Goal: Task Accomplishment & Management: Use online tool/utility

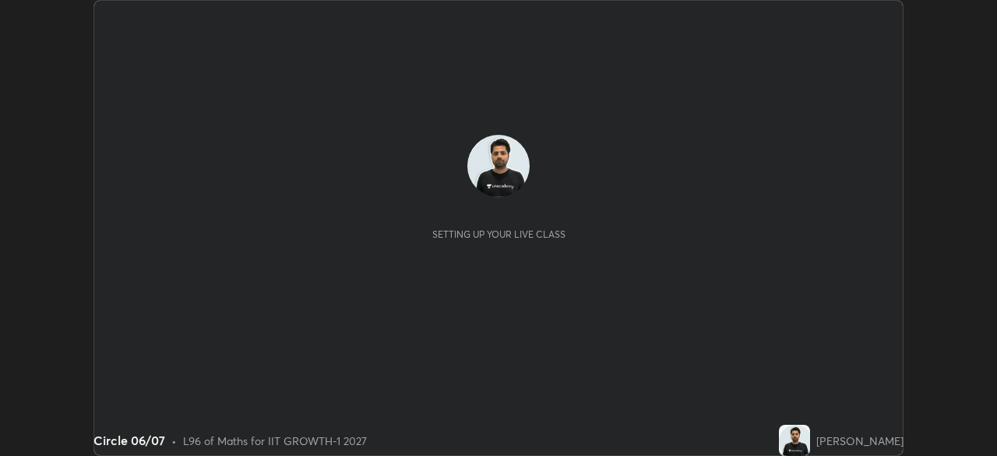
scroll to position [456, 996]
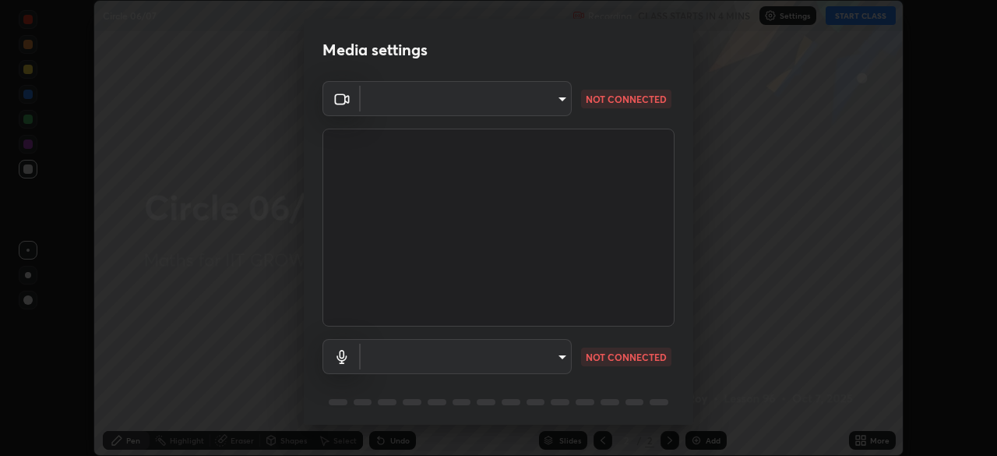
type input "4d63cd10dcc1379e9927399513255d12d620b7bbb39ca773e0f9116a90128a71"
click at [549, 351] on body "Erase all Circle 06/07 Recording CLASS STARTS IN 4 MINS Settings START CLASS Se…" at bounding box center [498, 228] width 997 height 456
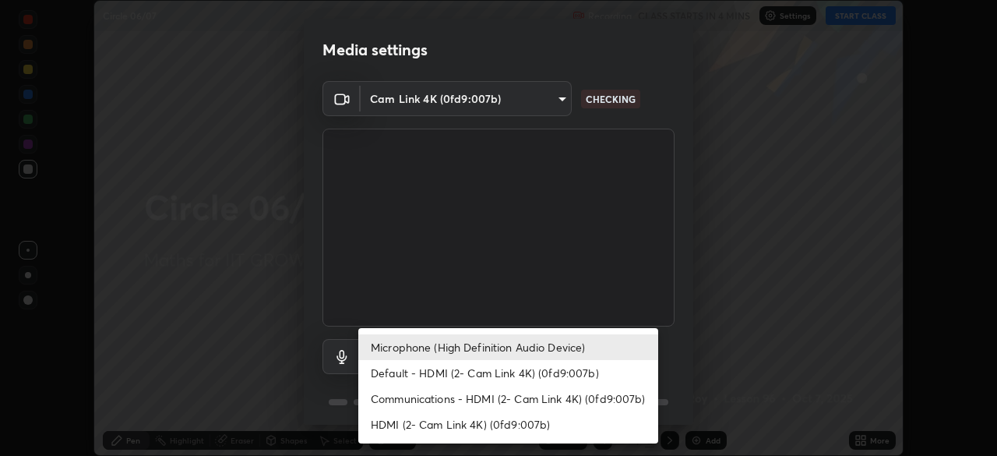
click at [523, 372] on li "Default - HDMI (2- Cam Link 4K) (0fd9:007b)" at bounding box center [508, 373] width 300 height 26
click at [530, 360] on li "Default - HDMI (2- Cam Link 4K) (0fd9:007b)" at bounding box center [508, 373] width 300 height 26
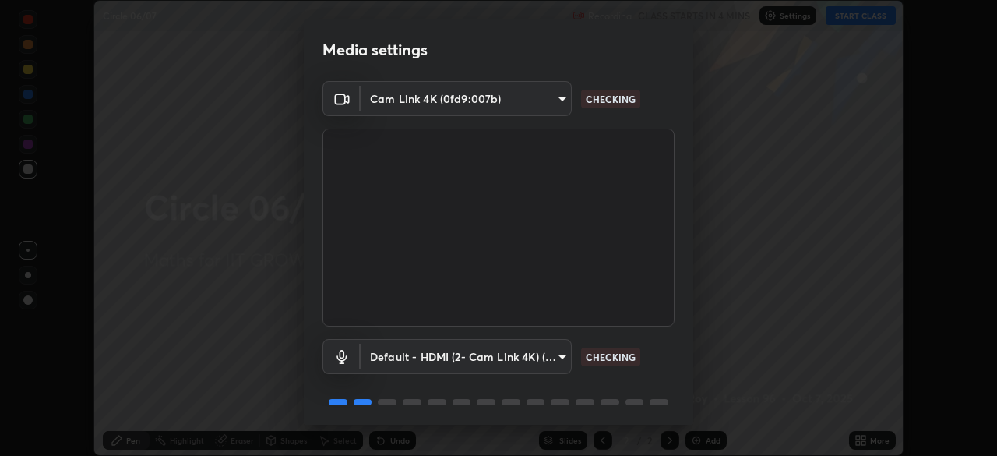
click at [531, 352] on body "Erase all Circle 06/07 Recording CLASS STARTS IN 4 MINS Settings START CLASS Se…" at bounding box center [498, 228] width 997 height 456
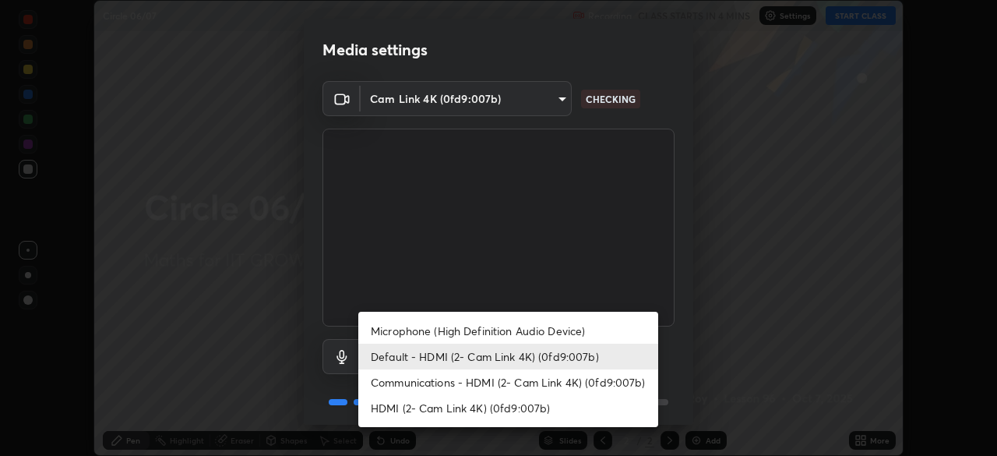
click at [539, 335] on li "Microphone (High Definition Audio Device)" at bounding box center [508, 331] width 300 height 26
type input "0c7b706223a03d4062b9f7f423a4136e5221bb0af59d3ec4d6677d070435c983"
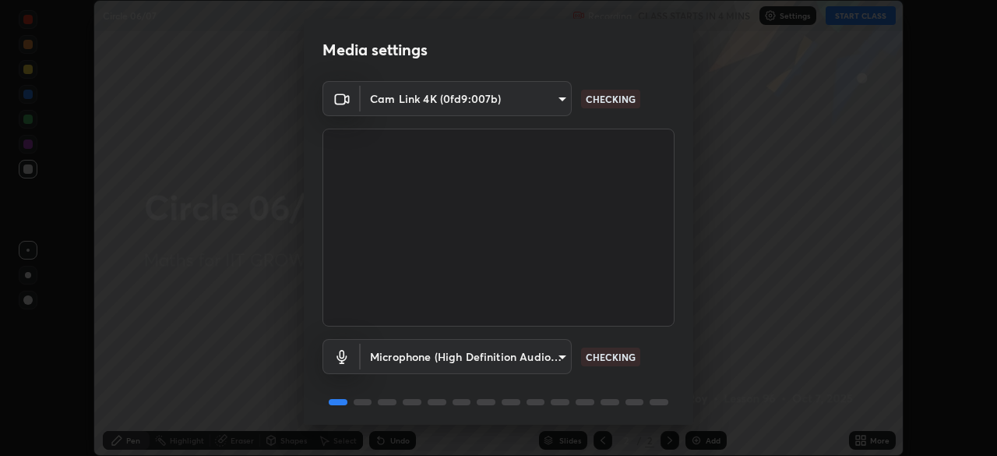
scroll to position [55, 0]
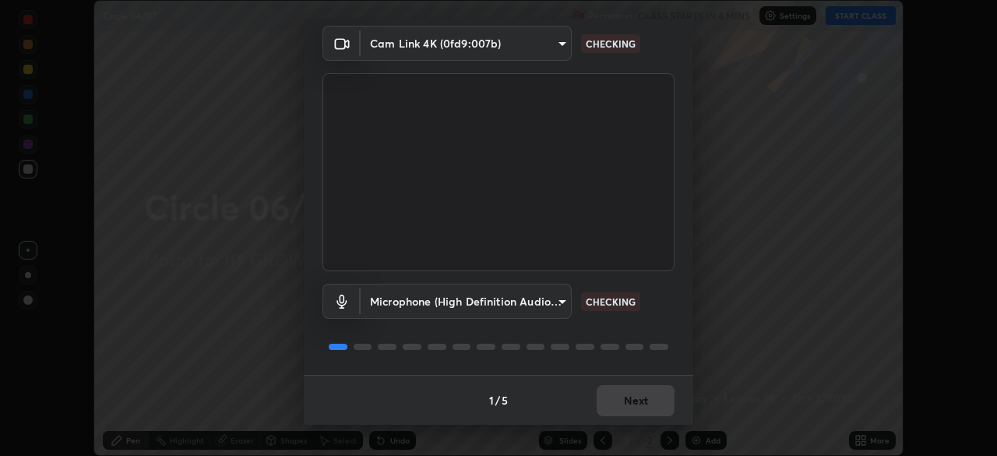
click at [631, 401] on div "1 / 5 Next" at bounding box center [498, 400] width 389 height 50
click at [637, 402] on div "1 / 5 Next" at bounding box center [498, 400] width 389 height 50
click at [637, 407] on div "1 / 5 Next" at bounding box center [498, 400] width 389 height 50
click at [643, 405] on div "1 / 5 Next" at bounding box center [498, 400] width 389 height 50
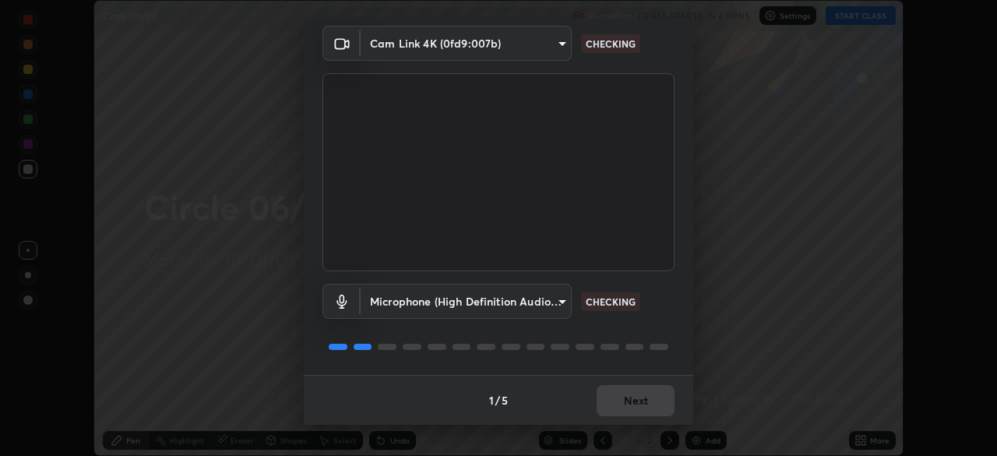
click at [643, 401] on div "1 / 5 Next" at bounding box center [498, 400] width 389 height 50
click at [643, 400] on div "1 / 5 Next" at bounding box center [498, 400] width 389 height 50
click at [648, 400] on div "1 / 5 Next" at bounding box center [498, 400] width 389 height 50
click at [650, 401] on div "1 / 5 Next" at bounding box center [498, 400] width 389 height 50
click at [640, 400] on div "1 / 5 Next" at bounding box center [498, 400] width 389 height 50
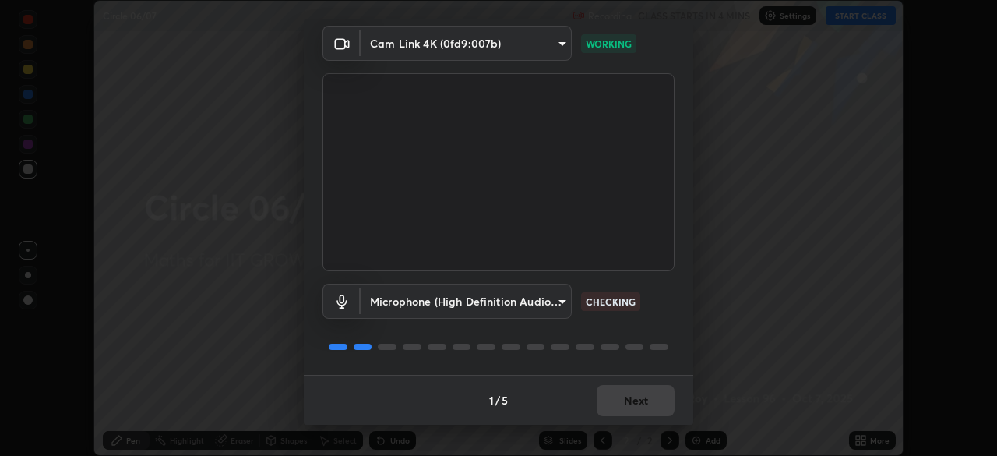
click at [641, 394] on div "1 / 5 Next" at bounding box center [498, 400] width 389 height 50
click at [640, 402] on div "1 / 5 Next" at bounding box center [498, 400] width 389 height 50
click at [642, 400] on div "1 / 5 Next" at bounding box center [498, 400] width 389 height 50
click at [643, 403] on div "1 / 5 Next" at bounding box center [498, 400] width 389 height 50
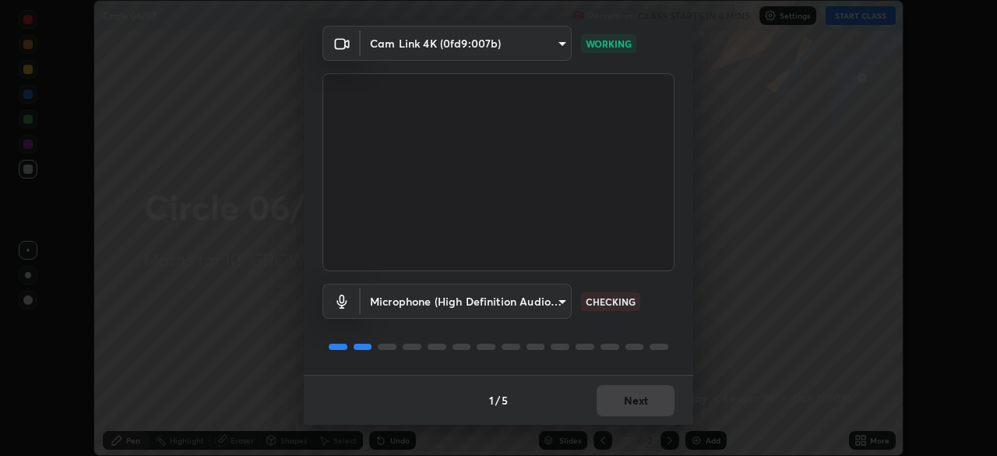
click at [653, 403] on div "1 / 5 Next" at bounding box center [498, 400] width 389 height 50
click at [643, 400] on button "Next" at bounding box center [636, 400] width 78 height 31
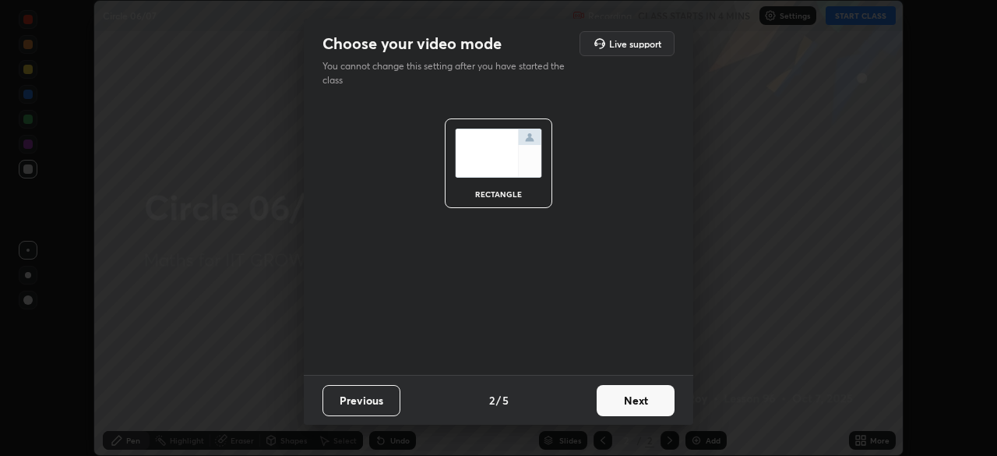
click at [643, 400] on button "Next" at bounding box center [636, 400] width 78 height 31
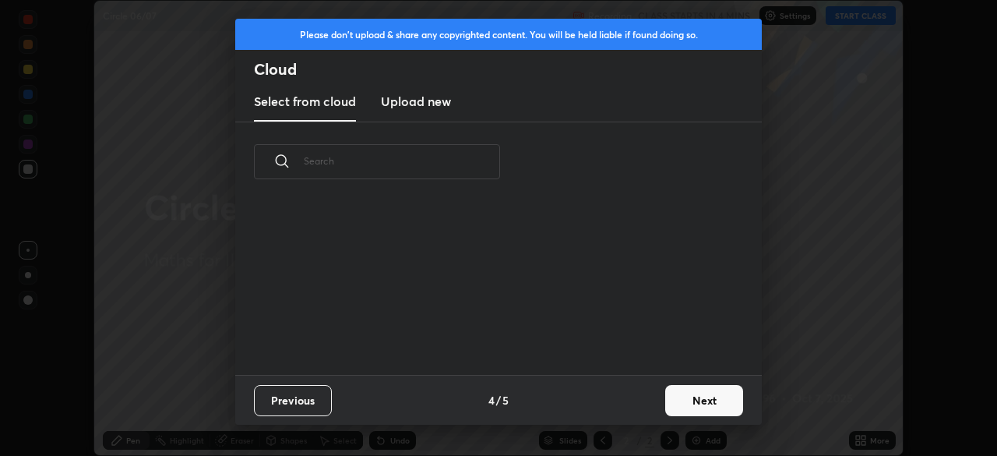
click at [665, 400] on button "Next" at bounding box center [704, 400] width 78 height 31
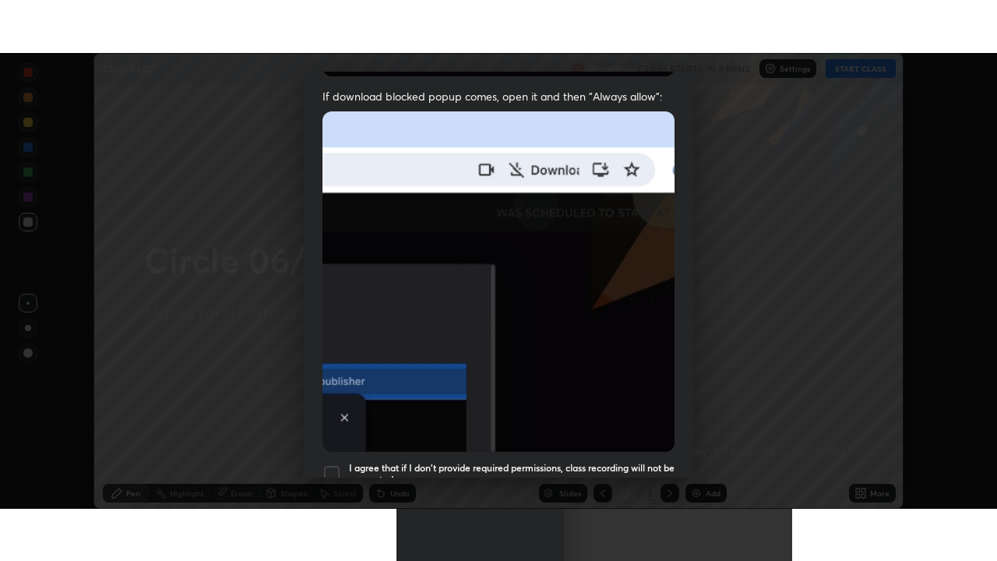
scroll to position [373, 0]
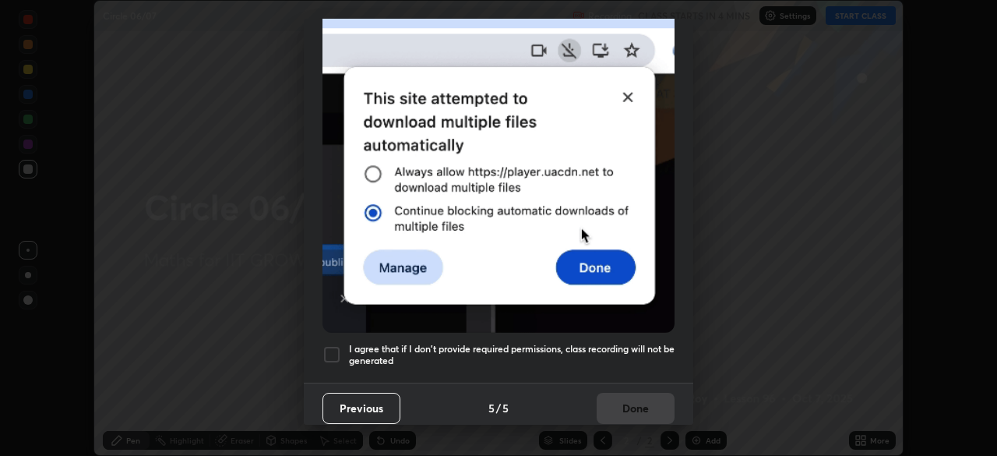
click at [329, 354] on div at bounding box center [331, 354] width 19 height 19
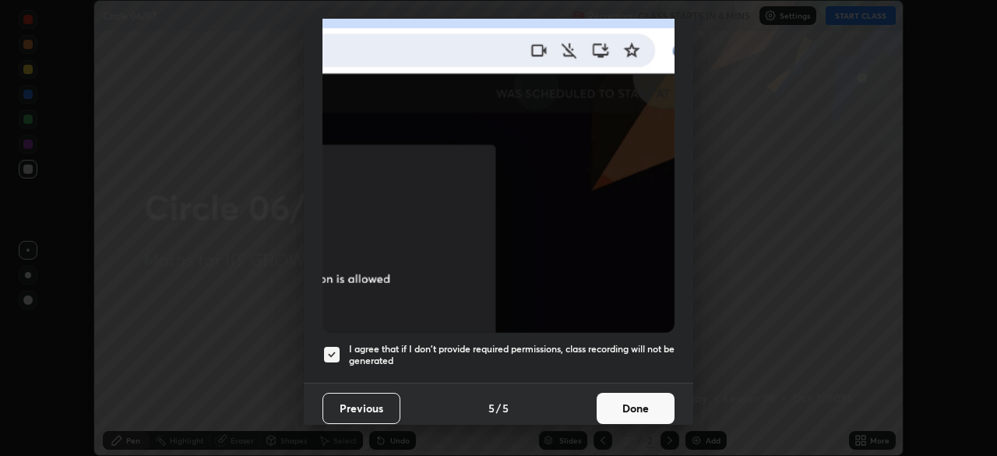
click at [612, 398] on button "Done" at bounding box center [636, 408] width 78 height 31
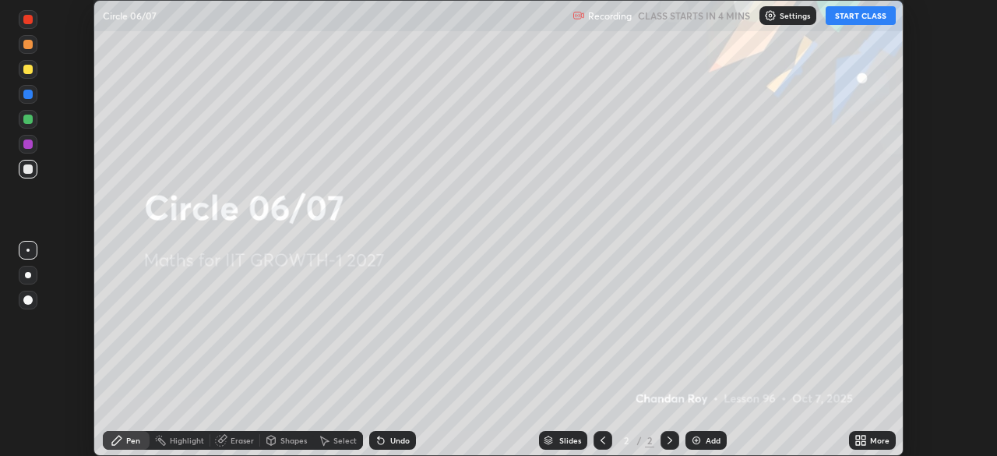
click at [858, 437] on icon at bounding box center [858, 437] width 4 height 4
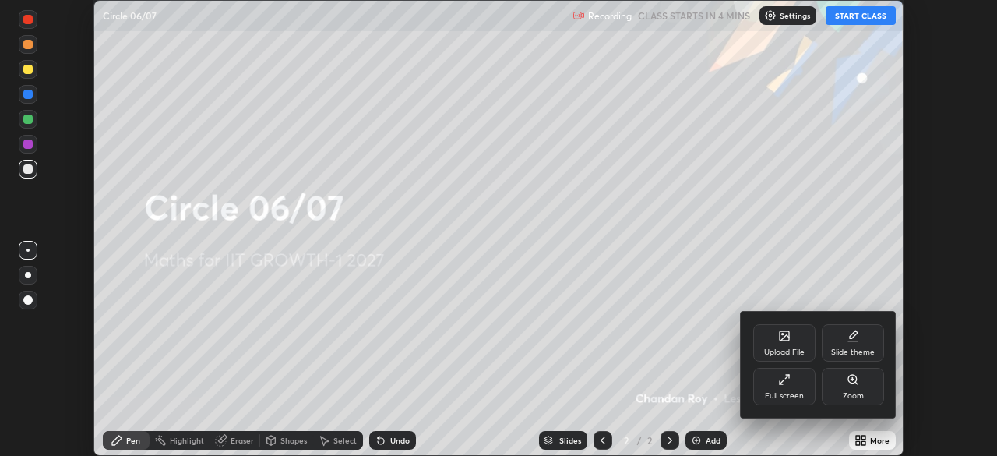
click at [777, 392] on div "Full screen" at bounding box center [784, 396] width 39 height 8
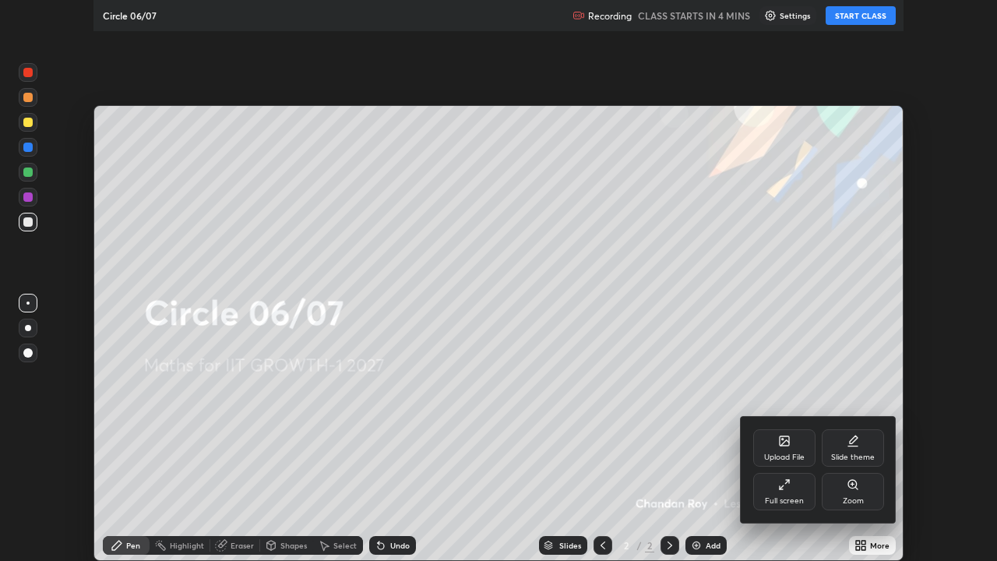
scroll to position [561, 997]
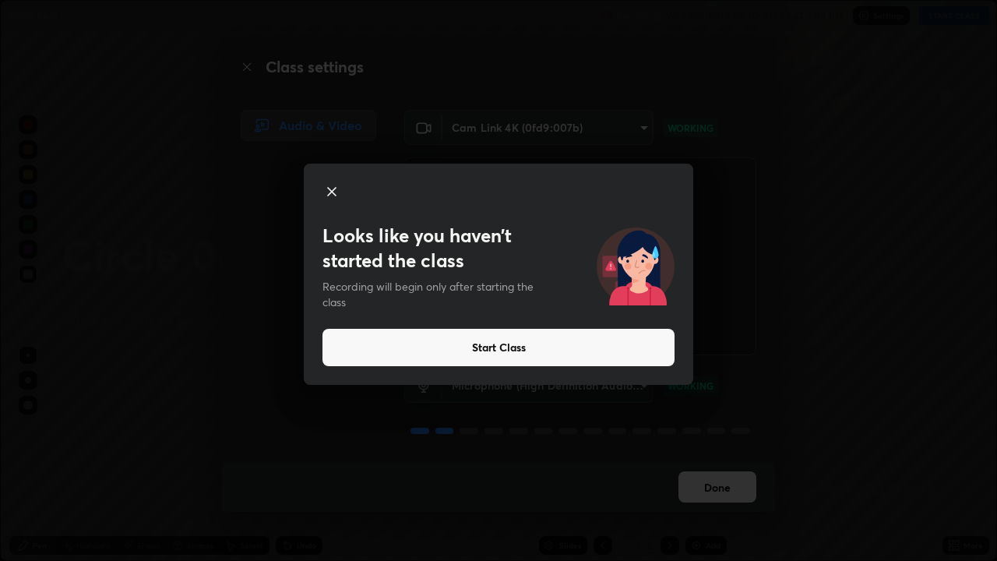
click at [478, 351] on button "Start Class" at bounding box center [498, 347] width 352 height 37
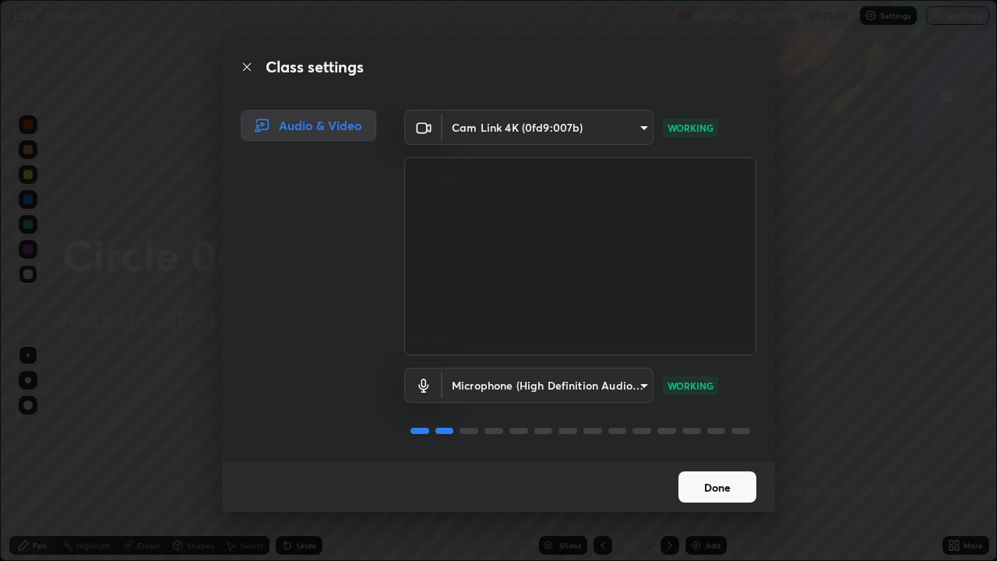
click at [728, 455] on button "Done" at bounding box center [717, 486] width 78 height 31
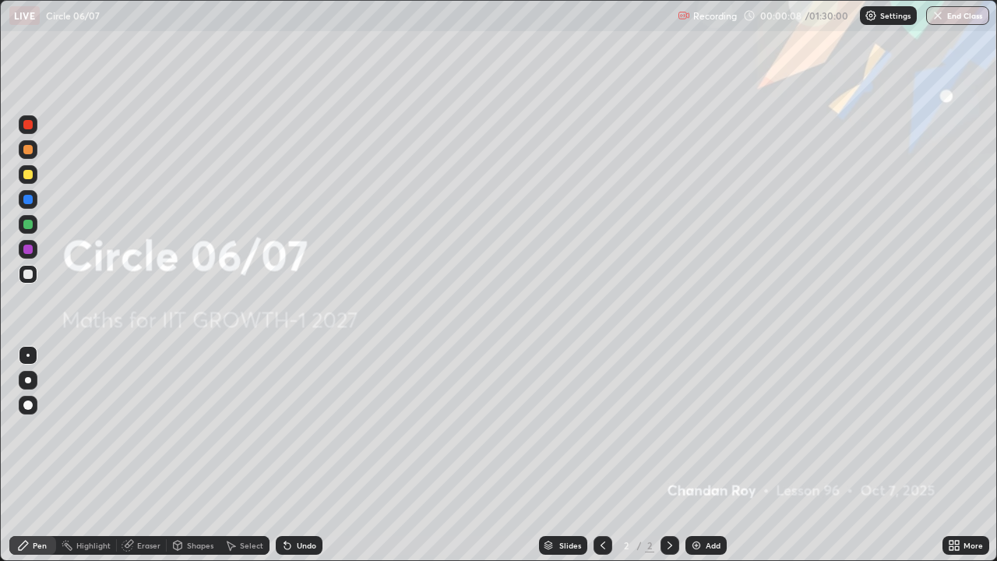
click at [957, 455] on icon at bounding box center [957, 543] width 4 height 4
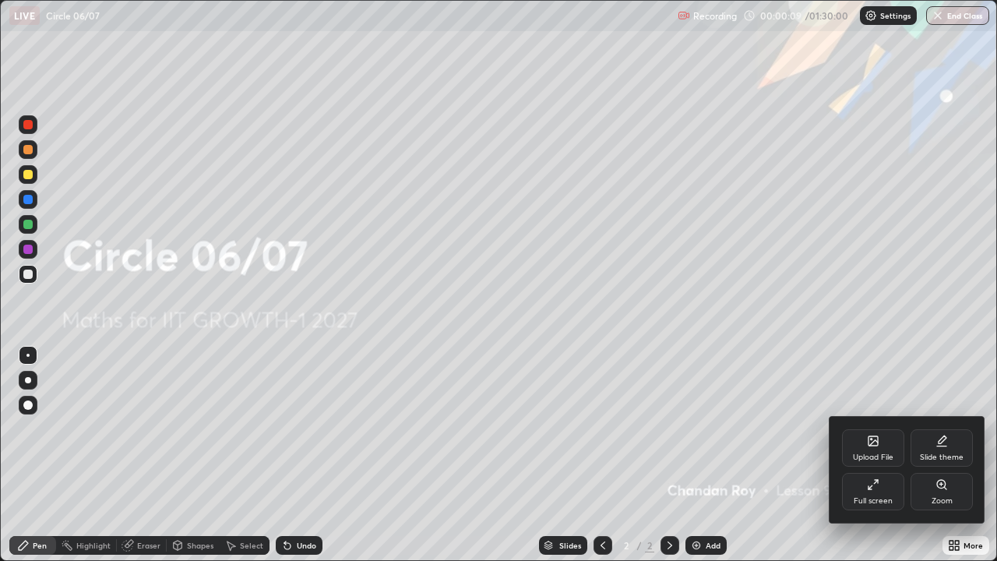
click at [881, 452] on div "Upload File" at bounding box center [873, 447] width 62 height 37
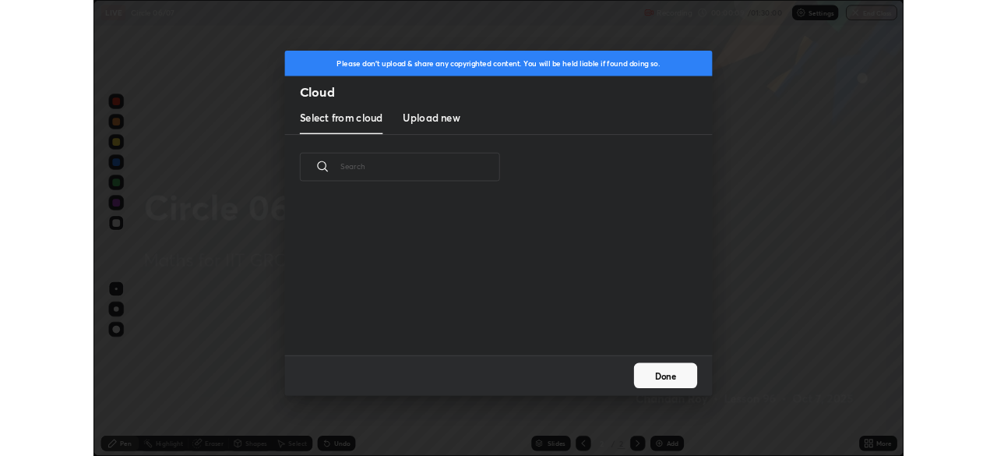
scroll to position [192, 500]
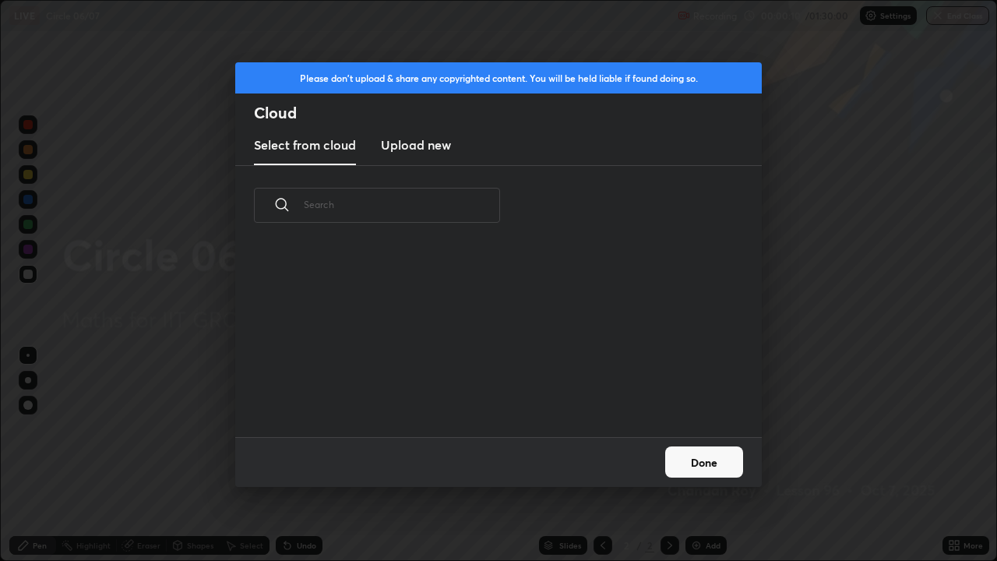
click at [435, 148] on h3 "Upload new" at bounding box center [416, 145] width 70 height 19
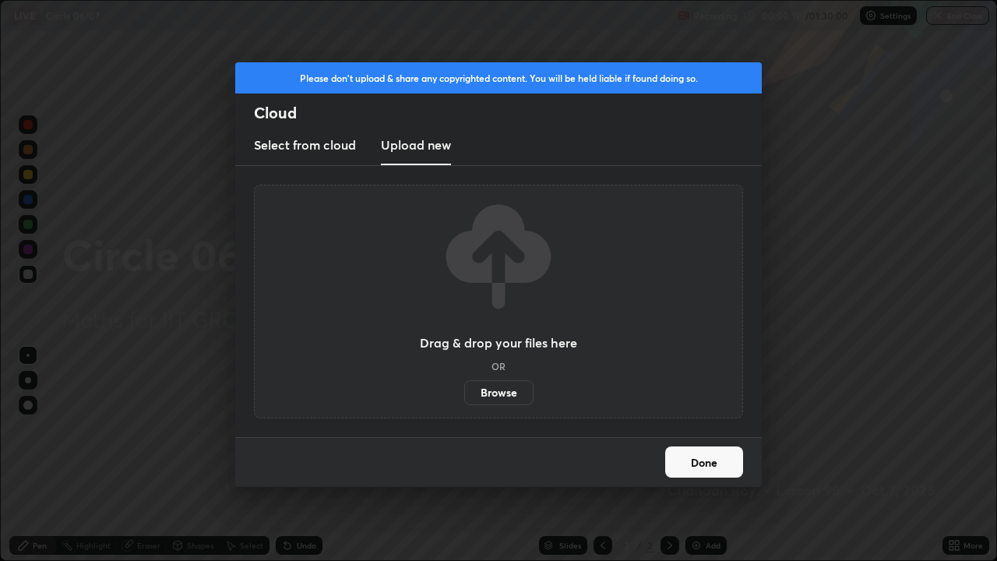
click at [504, 390] on label "Browse" at bounding box center [498, 392] width 69 height 25
click at [464, 390] on input "Browse" at bounding box center [464, 392] width 0 height 25
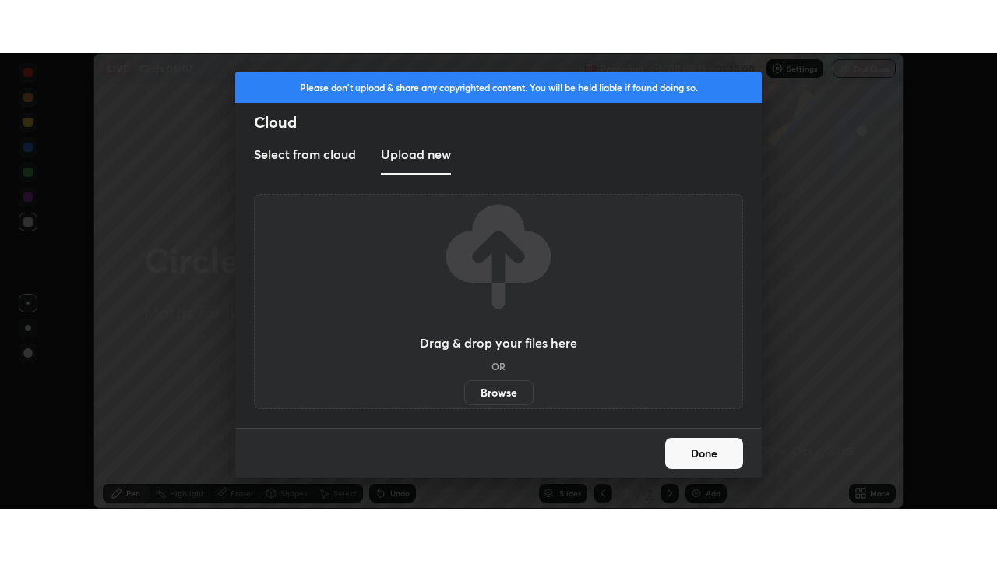
scroll to position [77441, 76899]
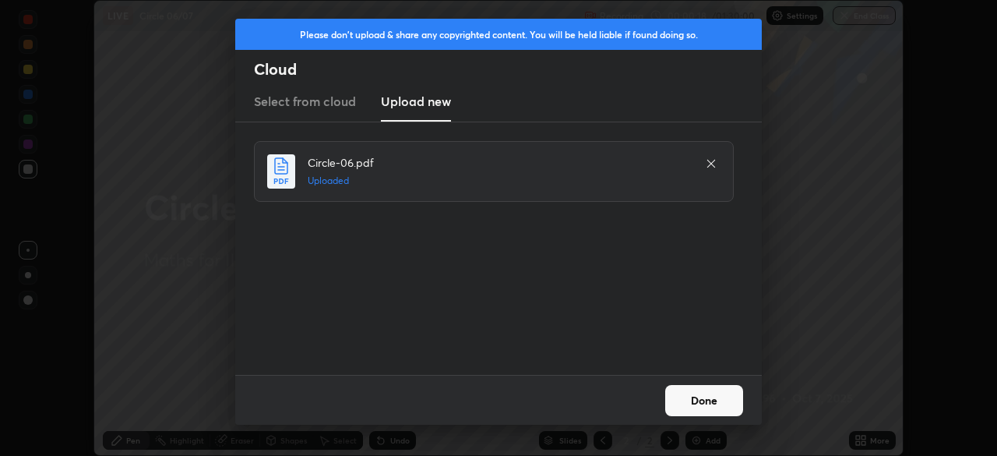
click at [707, 398] on button "Done" at bounding box center [704, 400] width 78 height 31
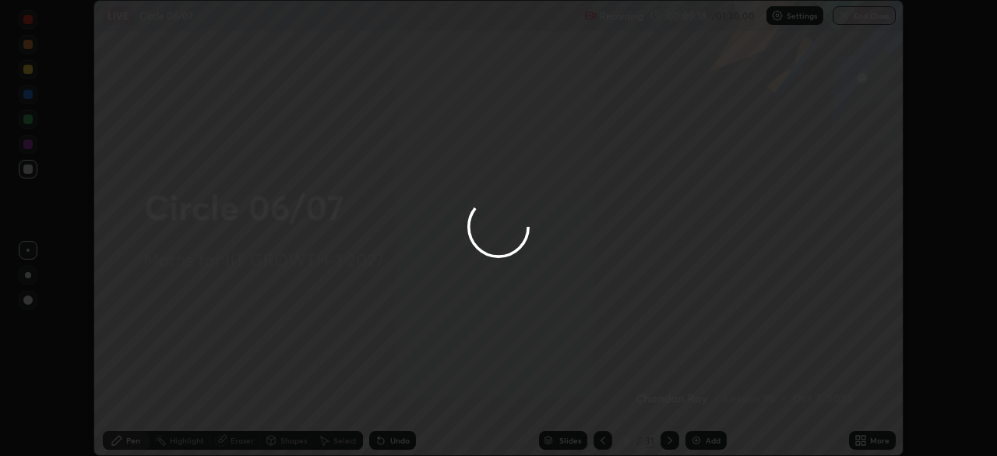
click at [865, 439] on icon at bounding box center [861, 440] width 12 height 12
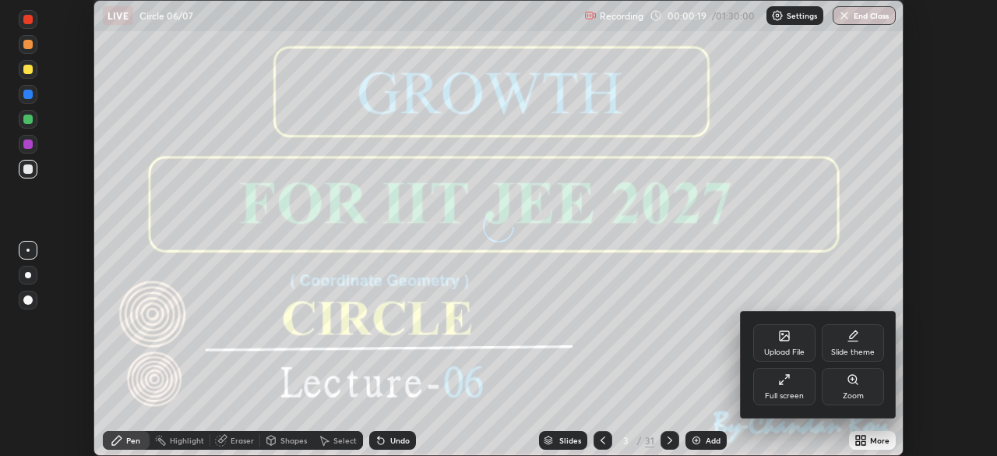
click at [792, 389] on div "Full screen" at bounding box center [784, 386] width 62 height 37
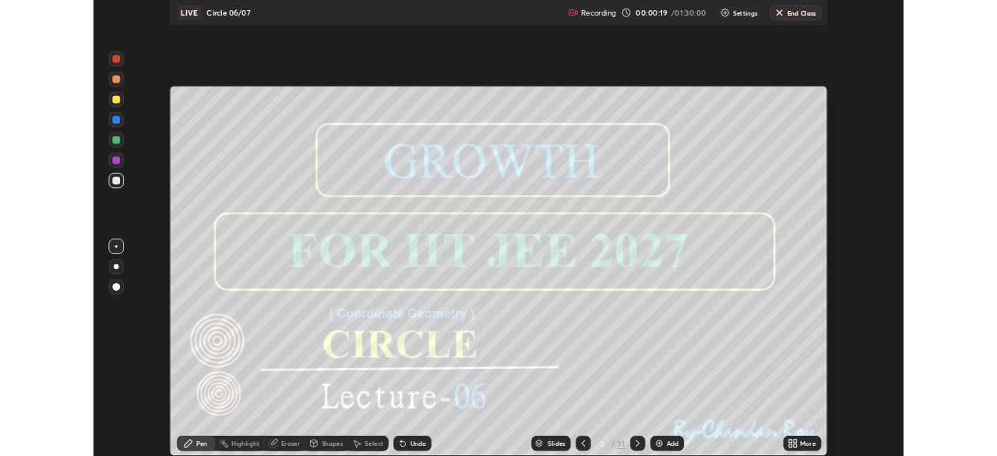
scroll to position [561, 997]
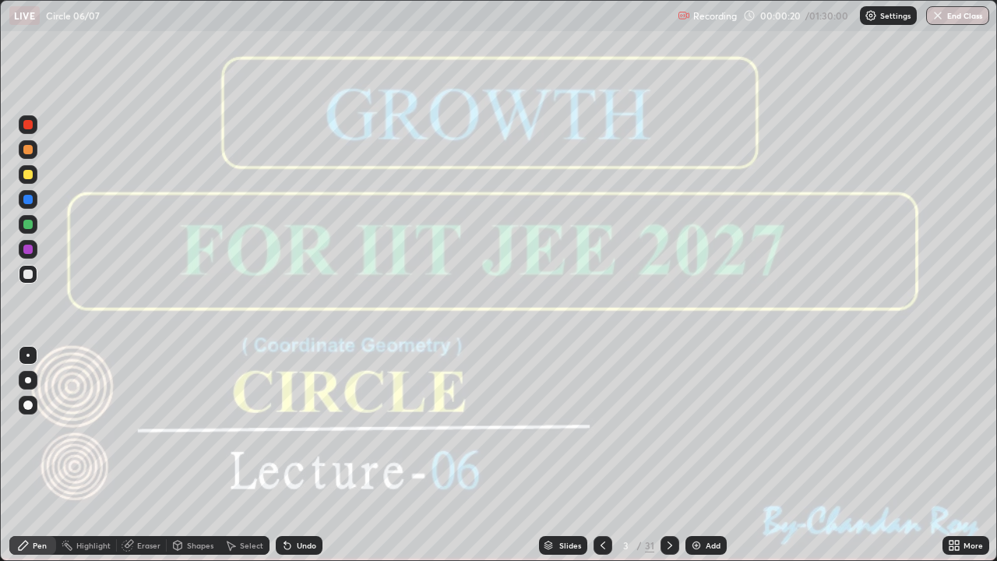
click at [668, 455] on icon at bounding box center [670, 545] width 5 height 8
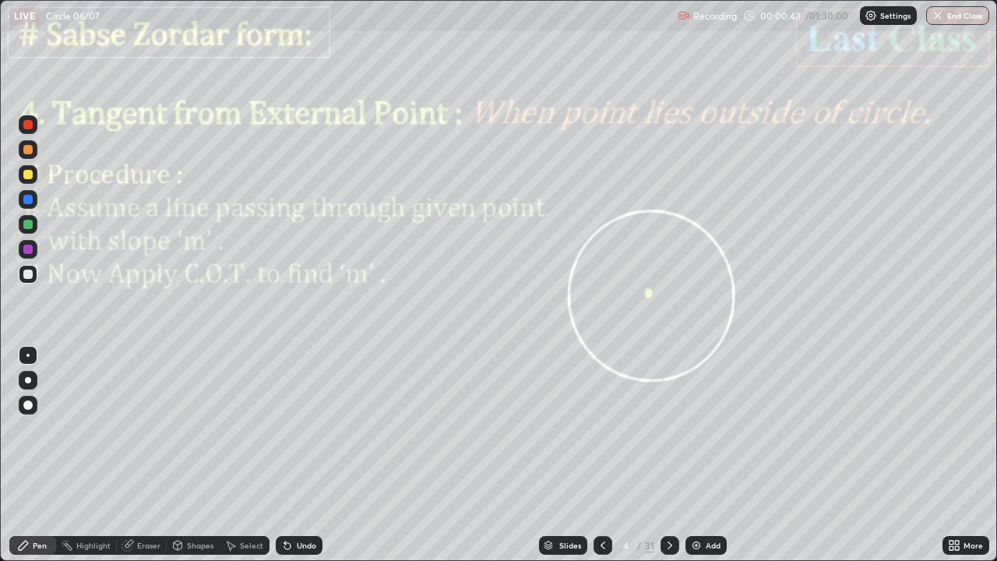
click at [668, 455] on icon at bounding box center [670, 545] width 12 height 12
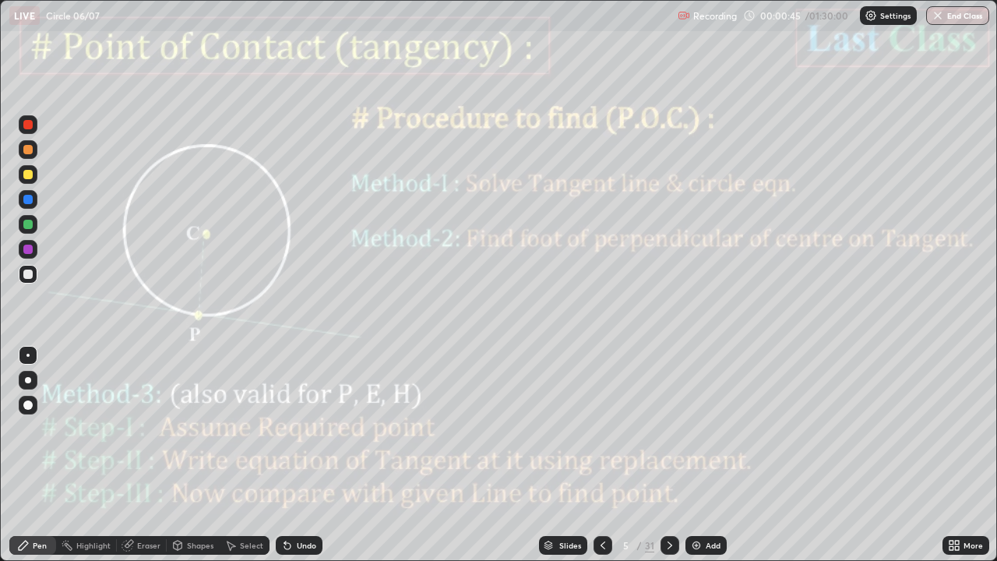
click at [601, 455] on icon at bounding box center [603, 545] width 12 height 12
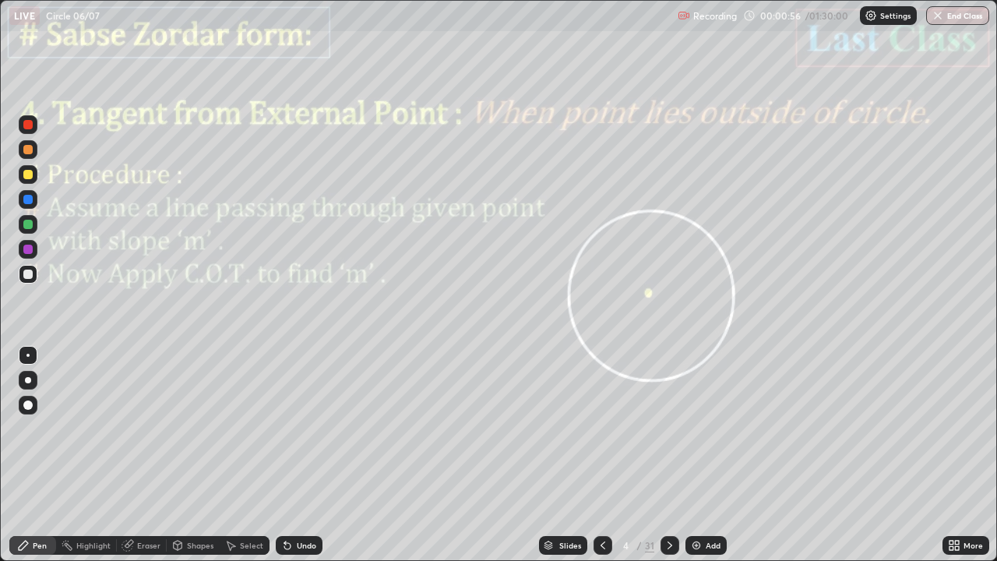
click at [674, 455] on icon at bounding box center [670, 545] width 12 height 12
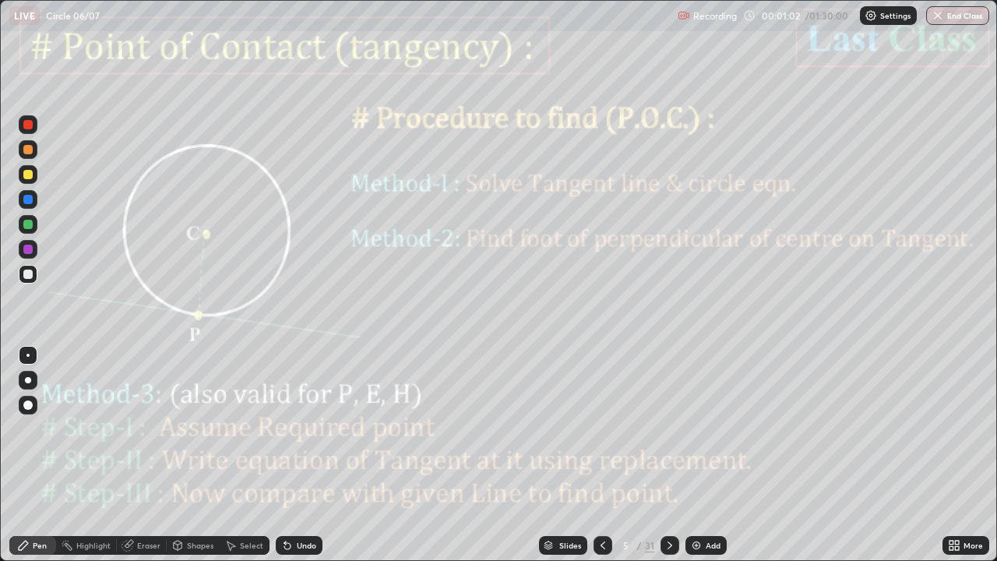
click at [676, 455] on div at bounding box center [670, 545] width 19 height 19
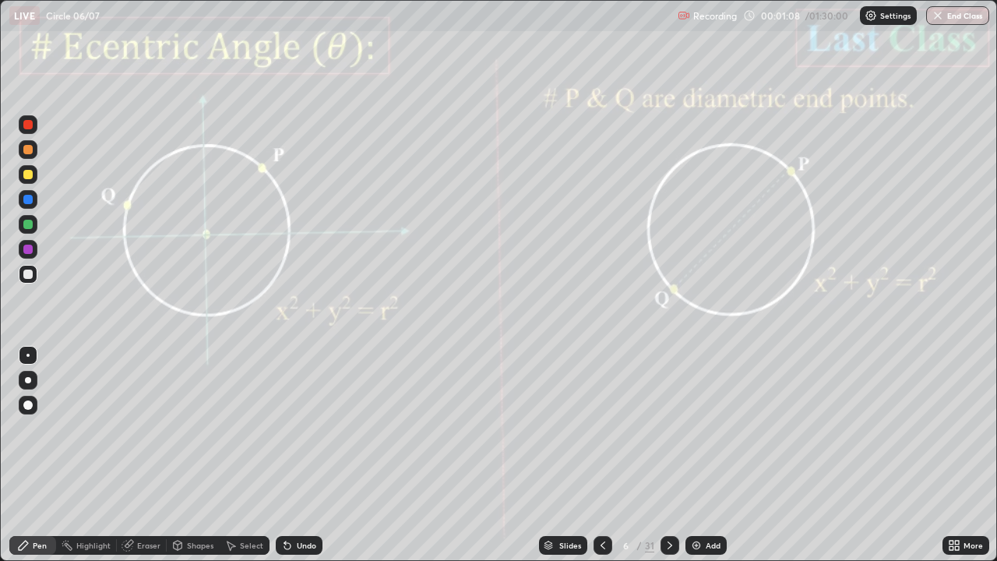
click at [675, 455] on div at bounding box center [670, 545] width 19 height 19
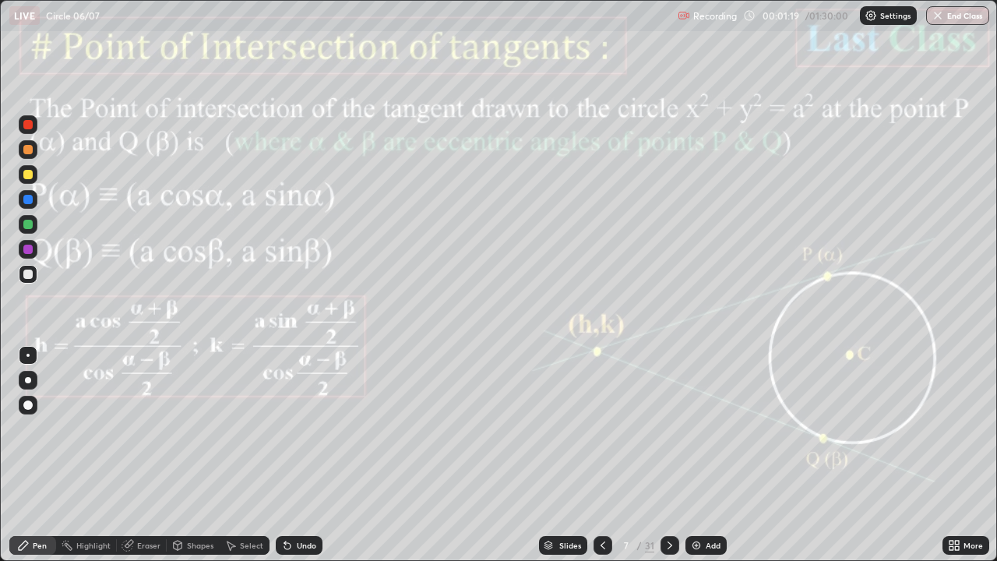
click at [674, 455] on div at bounding box center [670, 545] width 19 height 19
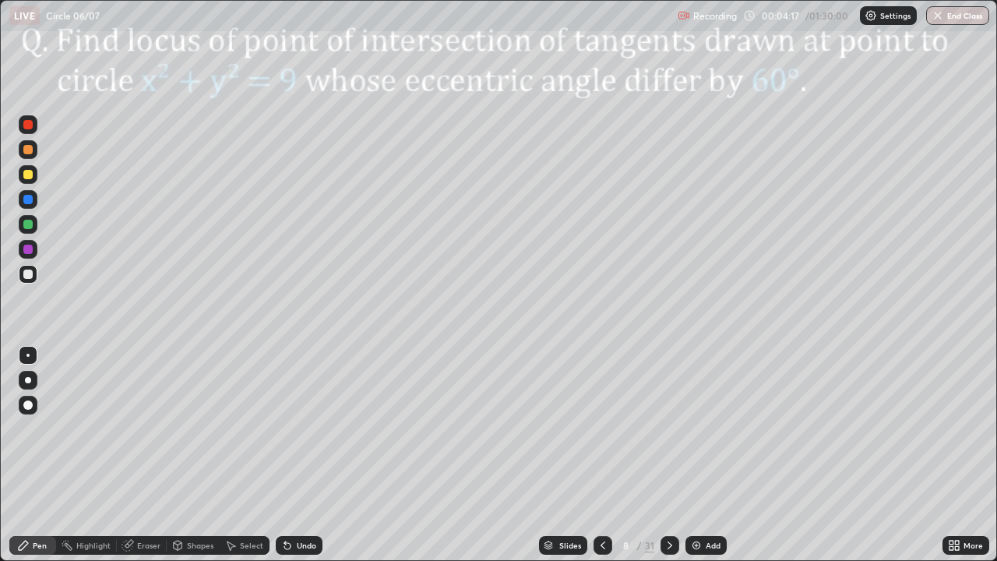
click at [200, 455] on div "Shapes" at bounding box center [200, 545] width 26 height 8
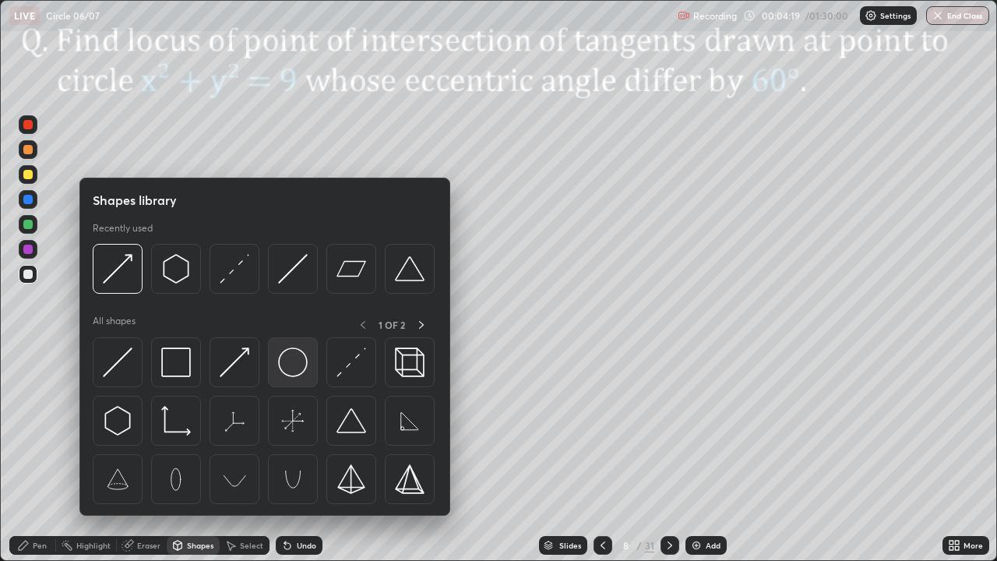
click at [285, 365] on img at bounding box center [293, 362] width 30 height 30
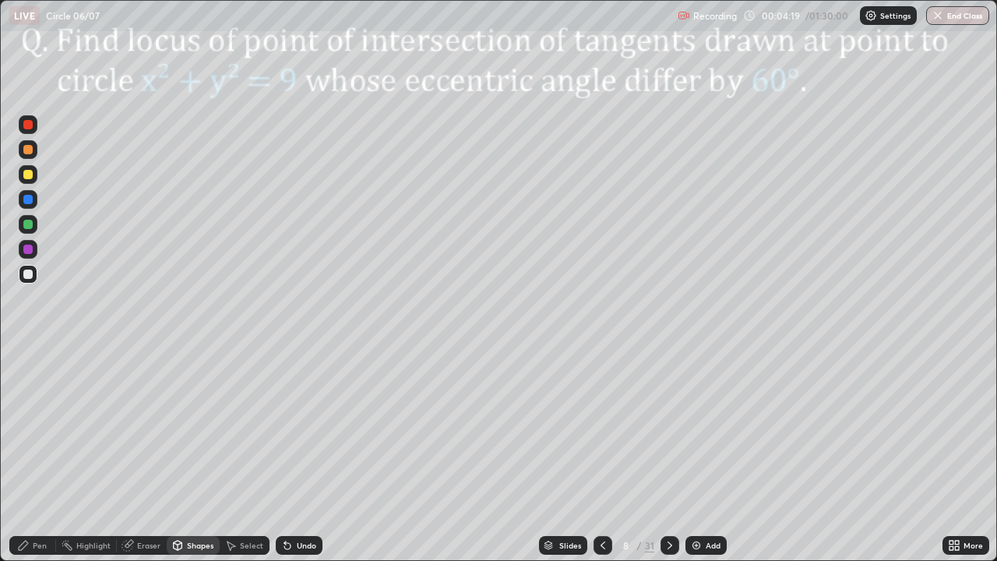
click at [36, 249] on div at bounding box center [28, 249] width 19 height 19
click at [194, 455] on div "Shapes" at bounding box center [200, 545] width 26 height 8
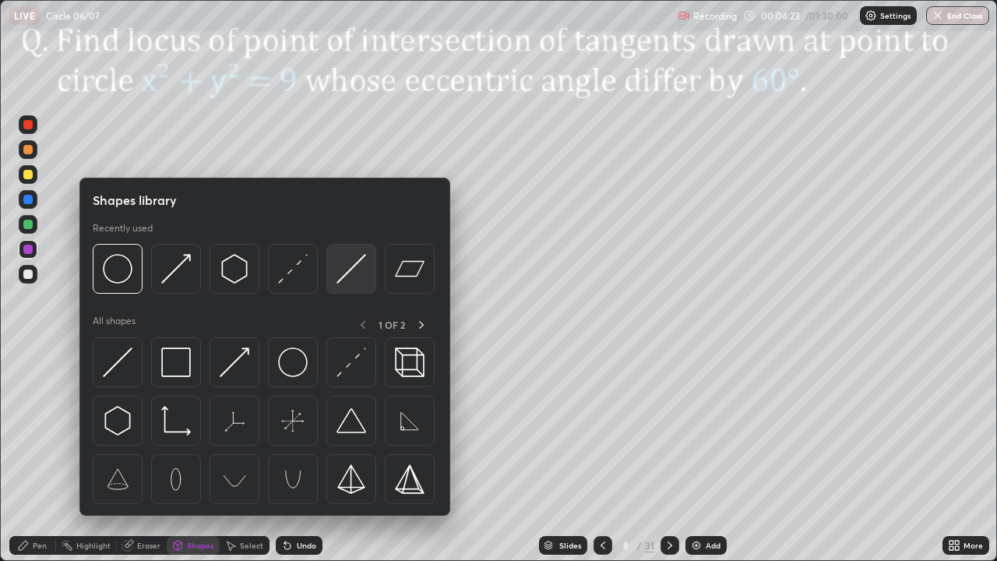
click at [345, 273] on img at bounding box center [352, 269] width 30 height 30
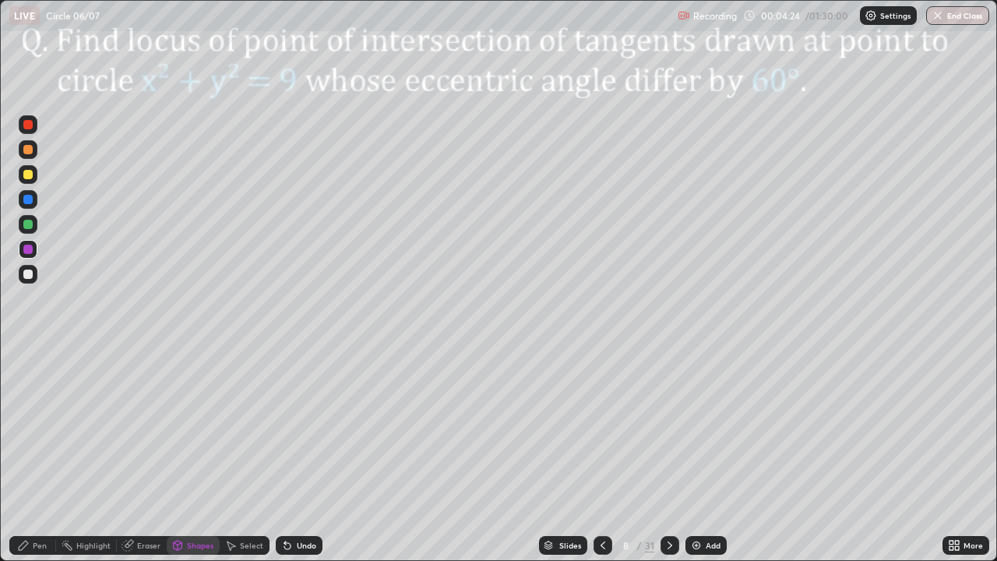
click at [30, 150] on div at bounding box center [27, 149] width 9 height 9
click at [36, 220] on div at bounding box center [28, 224] width 19 height 19
click at [44, 455] on div "Pen" at bounding box center [40, 545] width 14 height 8
click at [23, 199] on div at bounding box center [28, 199] width 19 height 19
click at [25, 157] on div at bounding box center [28, 149] width 19 height 19
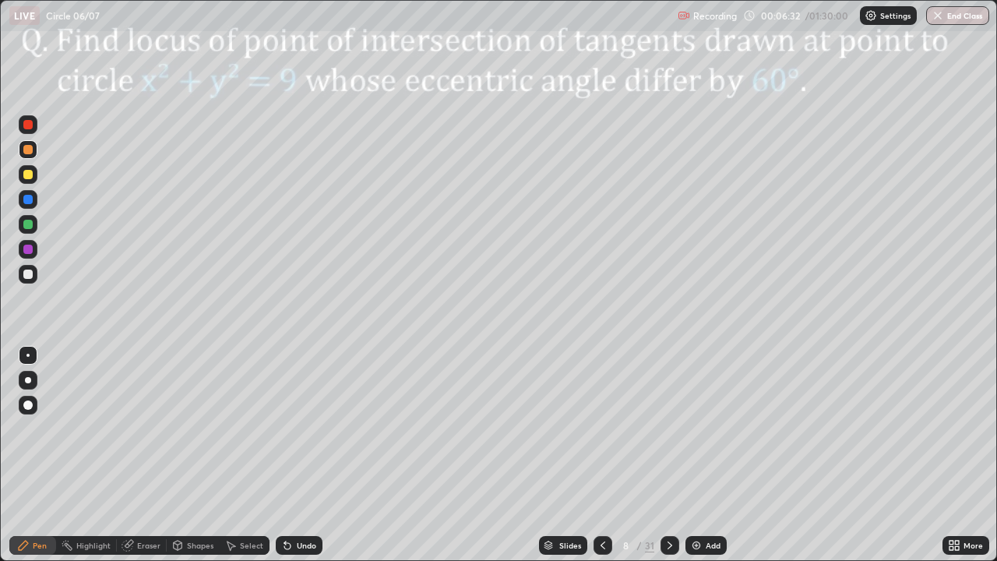
click at [28, 200] on div at bounding box center [27, 199] width 9 height 9
click at [21, 227] on div at bounding box center [28, 224] width 19 height 19
click at [304, 455] on div "Undo" at bounding box center [306, 545] width 19 height 8
click at [308, 455] on div "Undo" at bounding box center [299, 545] width 47 height 19
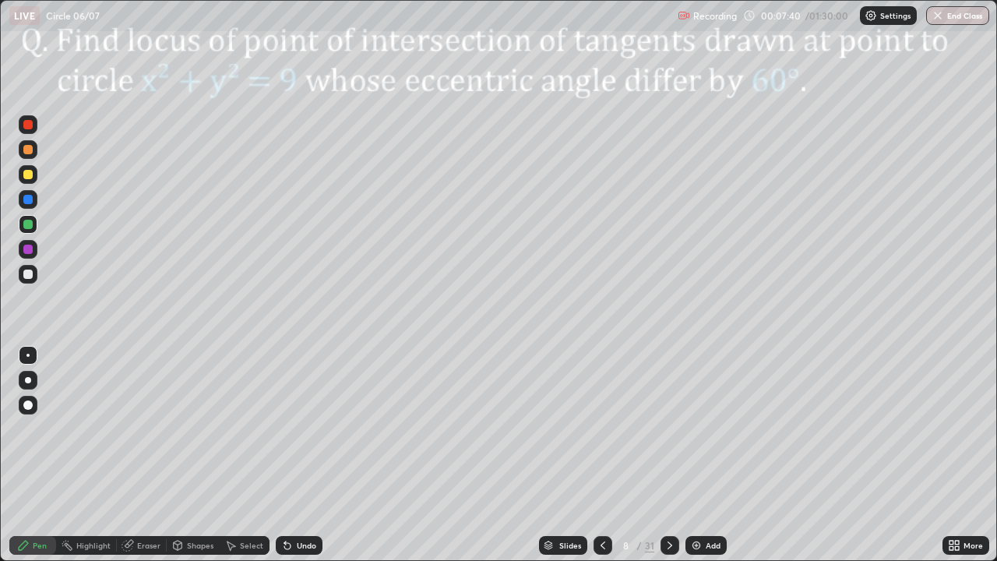
click at [309, 455] on div "Undo" at bounding box center [299, 545] width 47 height 19
click at [310, 455] on div "Undo" at bounding box center [306, 545] width 19 height 8
click at [307, 455] on div "Undo" at bounding box center [299, 545] width 47 height 19
click at [309, 455] on div "Undo" at bounding box center [306, 545] width 19 height 8
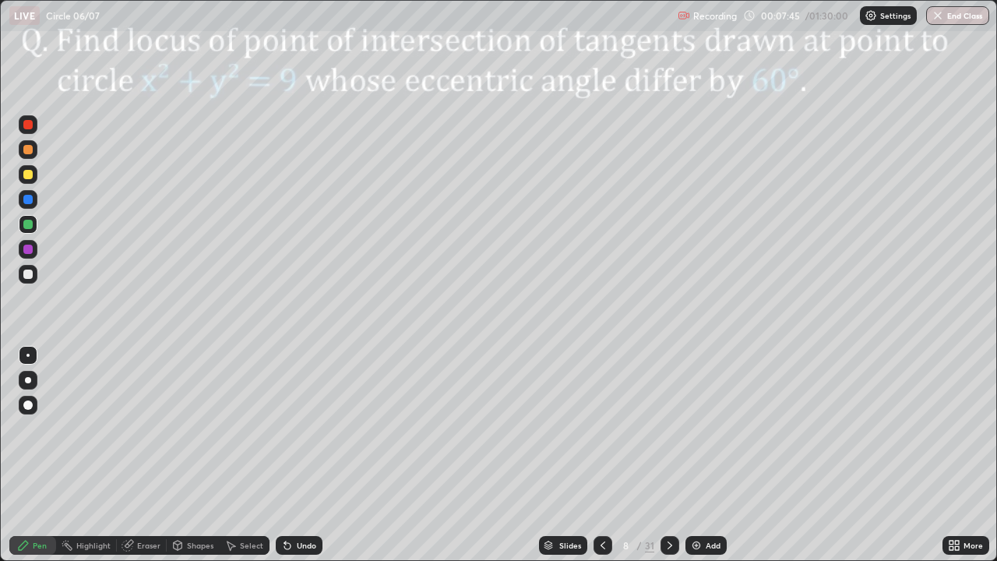
click at [131, 455] on icon at bounding box center [129, 544] width 9 height 8
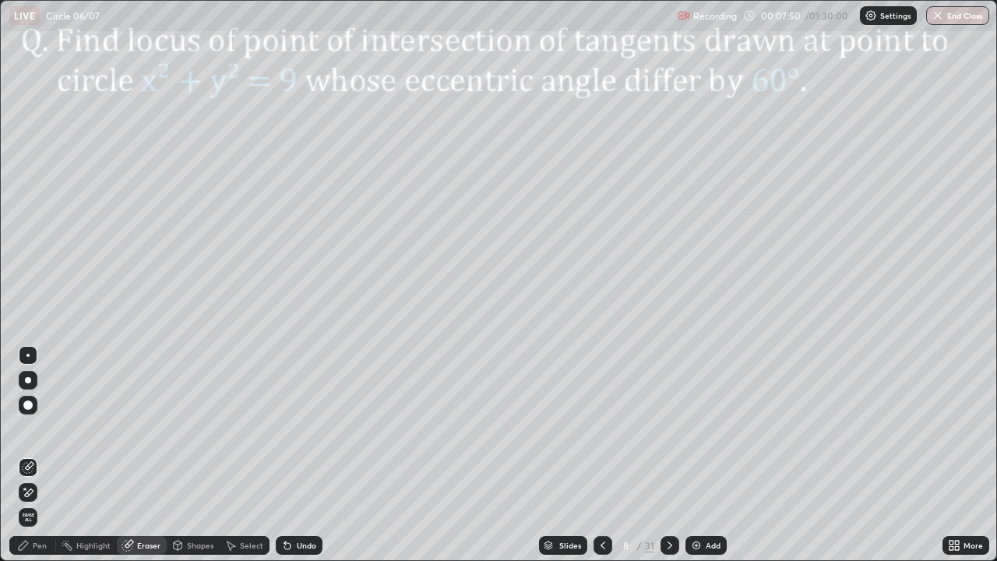
click at [37, 455] on div "Pen" at bounding box center [40, 545] width 14 height 8
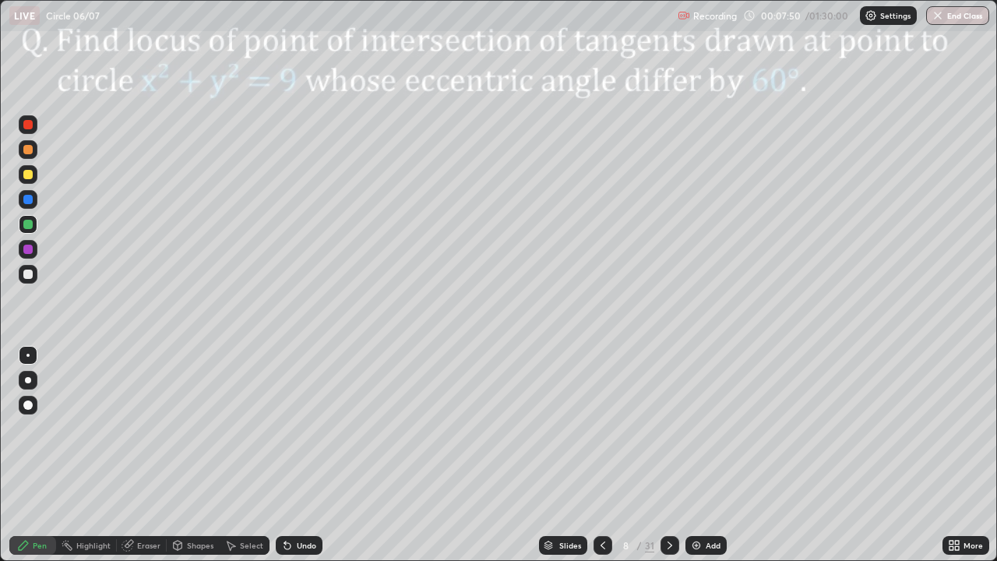
click at [21, 227] on div at bounding box center [28, 224] width 19 height 19
click at [26, 199] on div at bounding box center [27, 199] width 9 height 9
click at [30, 127] on div at bounding box center [27, 124] width 9 height 9
click at [675, 455] on div at bounding box center [670, 545] width 19 height 19
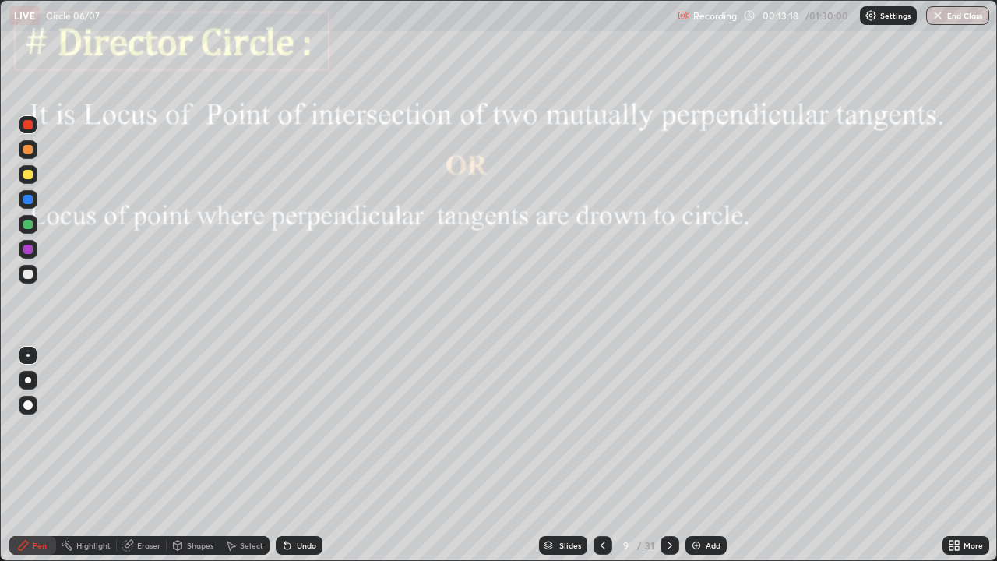
click at [193, 455] on div "Shapes" at bounding box center [200, 545] width 26 height 8
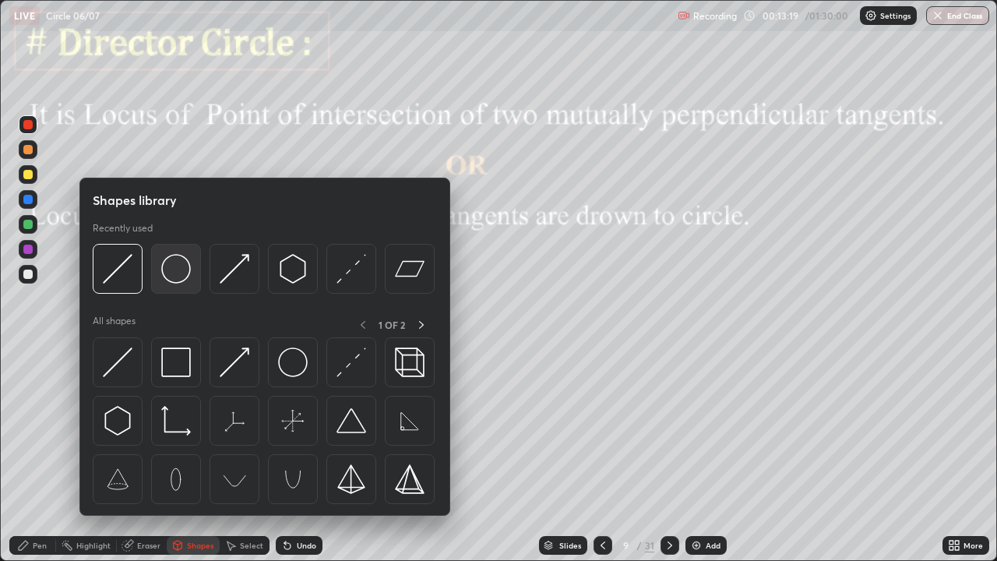
click at [184, 267] on img at bounding box center [176, 269] width 30 height 30
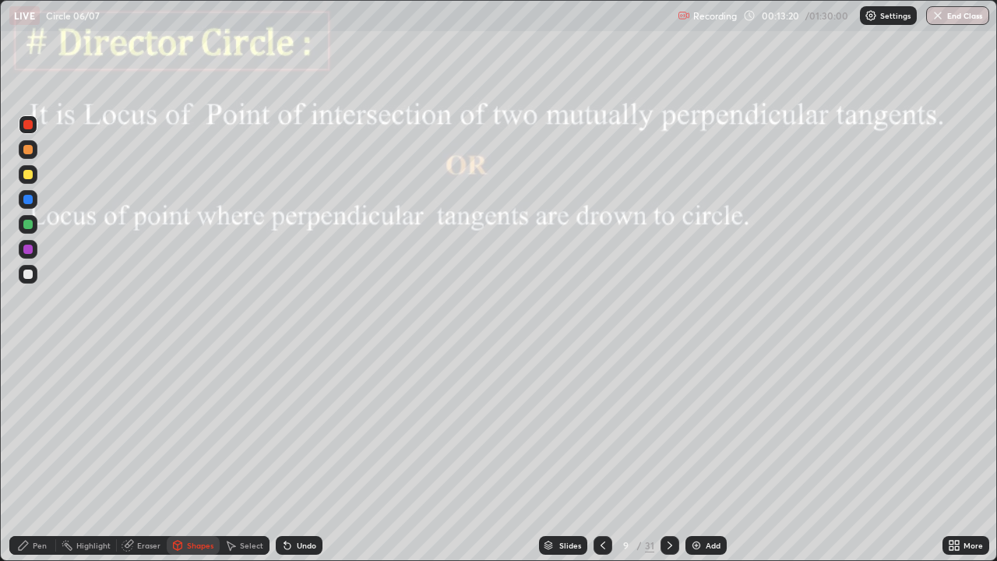
click at [30, 248] on div at bounding box center [27, 249] width 9 height 9
click at [193, 455] on div "Shapes" at bounding box center [200, 545] width 26 height 8
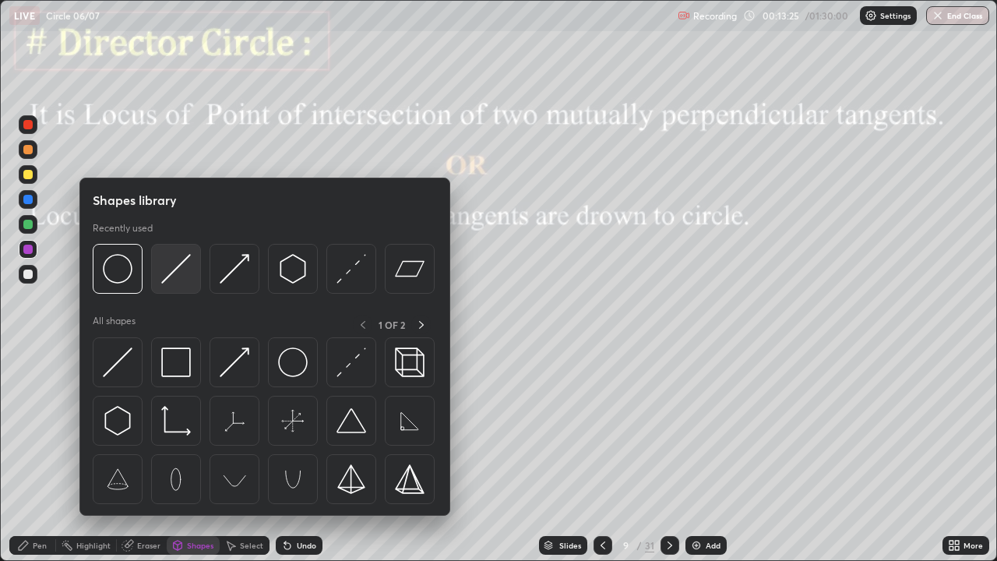
click at [175, 267] on img at bounding box center [176, 269] width 30 height 30
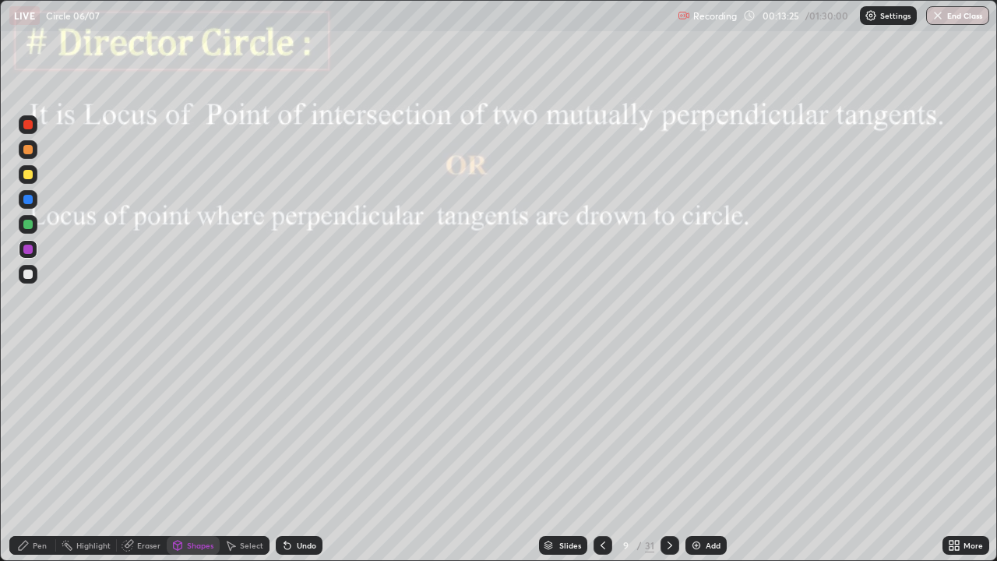
click at [33, 226] on div at bounding box center [28, 224] width 19 height 19
click at [33, 455] on div "Pen" at bounding box center [32, 545] width 47 height 19
click at [30, 174] on div at bounding box center [27, 174] width 9 height 9
click at [297, 455] on div "Undo" at bounding box center [306, 545] width 19 height 8
click at [189, 455] on div "Shapes" at bounding box center [200, 545] width 26 height 8
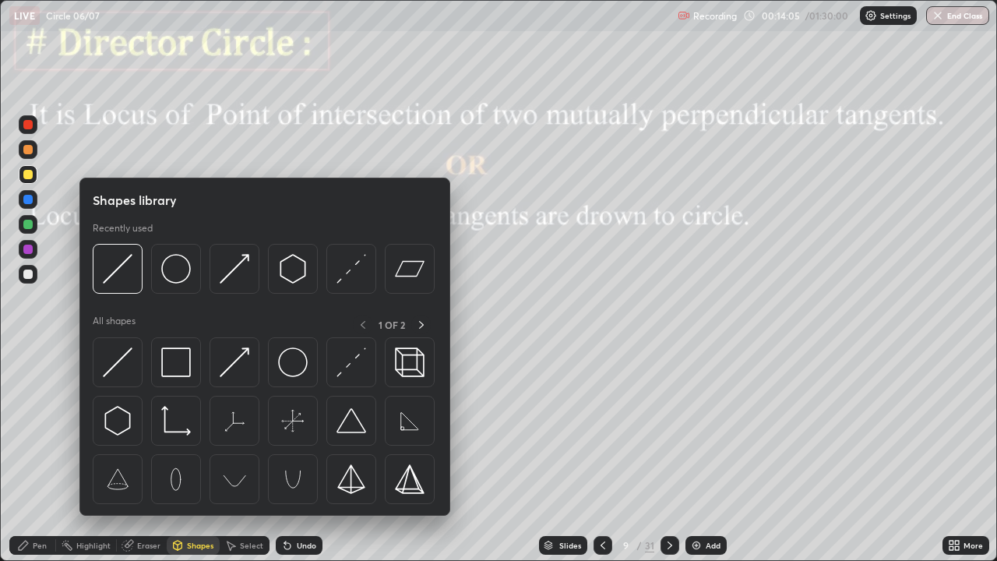
click at [342, 273] on img at bounding box center [352, 269] width 30 height 30
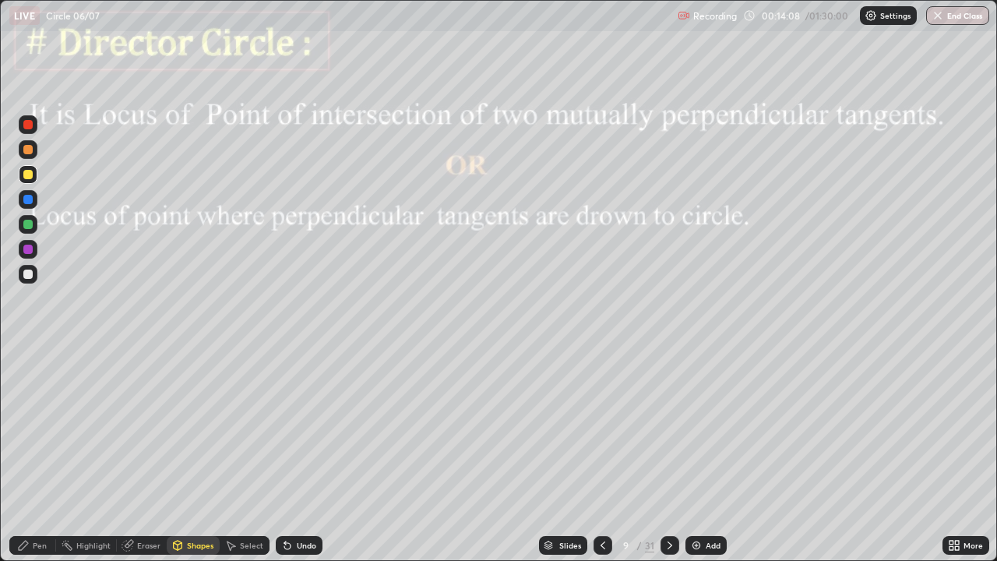
click at [195, 455] on div "Shapes" at bounding box center [200, 545] width 26 height 8
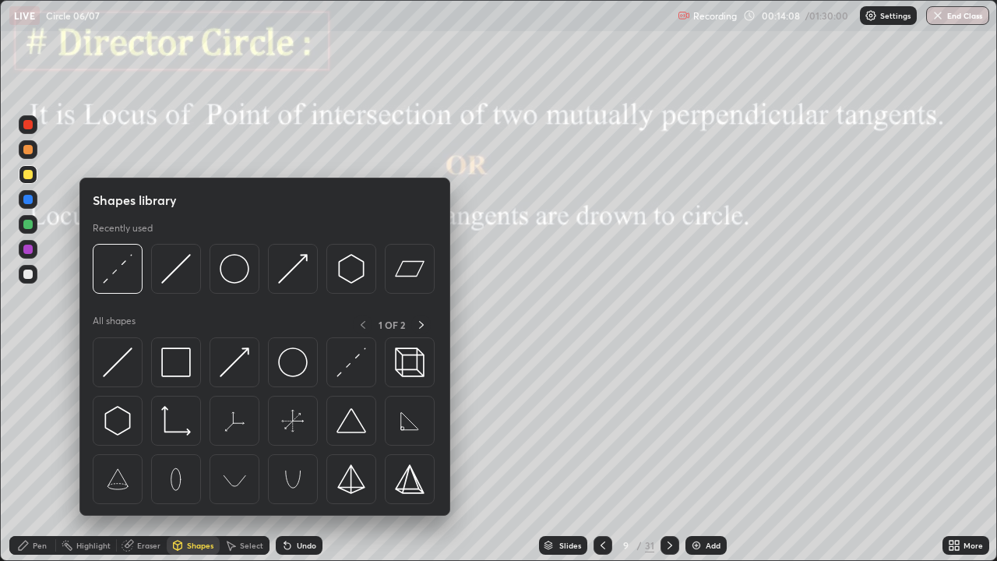
click at [180, 274] on img at bounding box center [176, 269] width 30 height 30
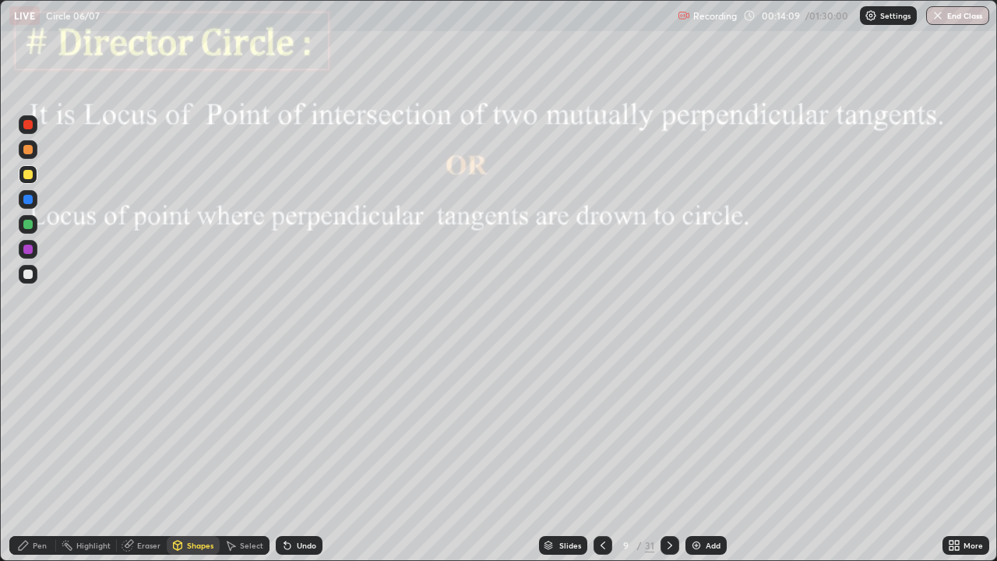
click at [30, 129] on div at bounding box center [27, 124] width 9 height 9
click at [40, 455] on div "Pen" at bounding box center [32, 545] width 47 height 19
click at [30, 199] on div at bounding box center [27, 199] width 9 height 9
click at [20, 252] on div at bounding box center [28, 249] width 19 height 19
click at [28, 156] on div at bounding box center [28, 149] width 19 height 19
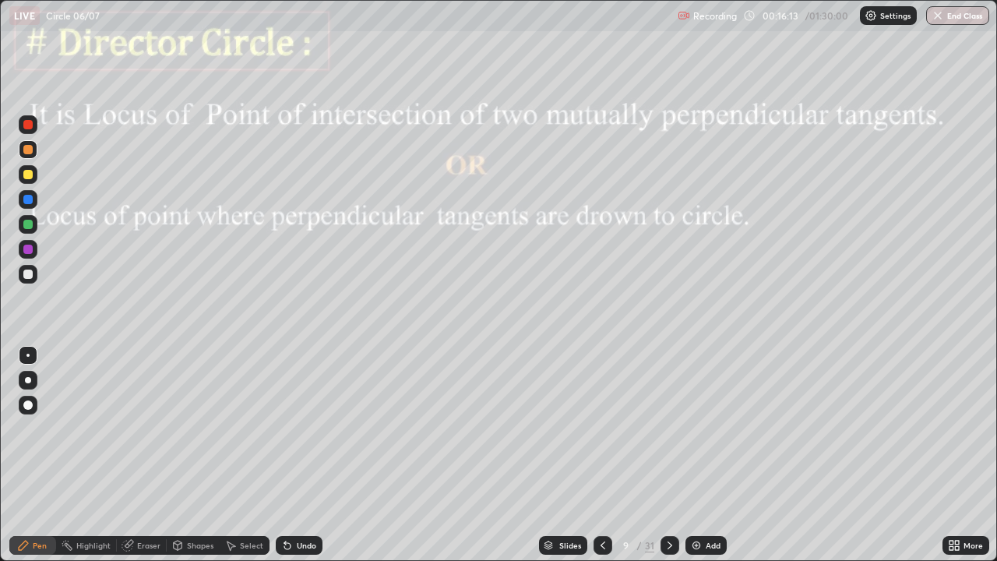
click at [29, 200] on div at bounding box center [27, 199] width 9 height 9
click at [29, 199] on div at bounding box center [27, 199] width 9 height 9
click at [307, 455] on div "Undo" at bounding box center [306, 545] width 19 height 8
click at [29, 150] on div at bounding box center [27, 149] width 9 height 9
click at [30, 227] on div at bounding box center [27, 224] width 9 height 9
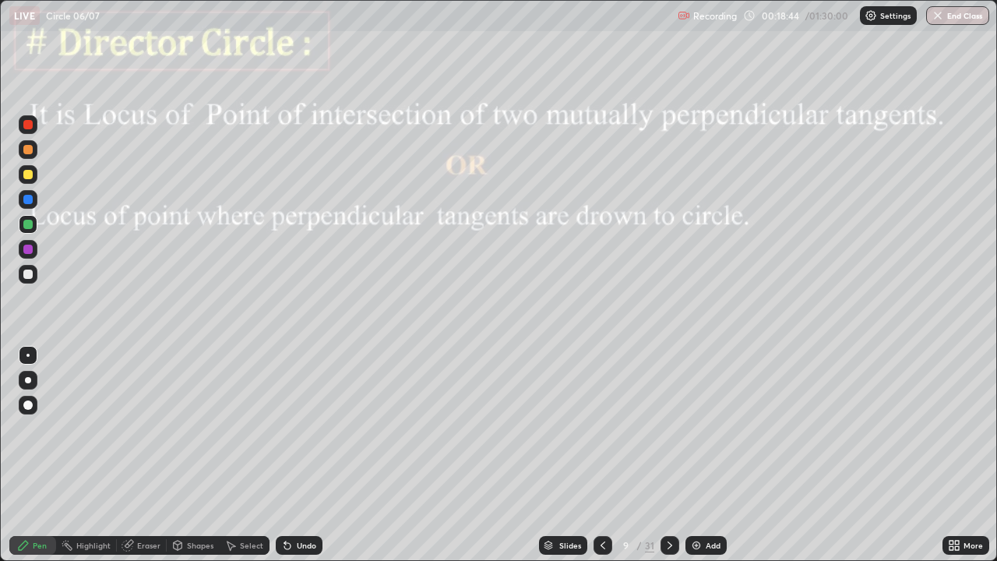
click at [191, 455] on div "Shapes" at bounding box center [200, 545] width 26 height 8
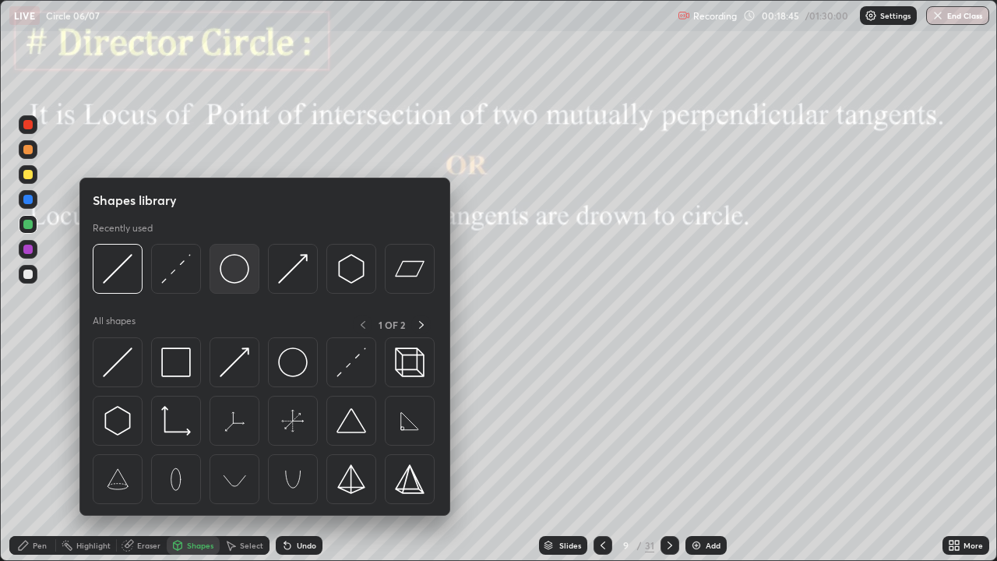
click at [228, 270] on img at bounding box center [235, 269] width 30 height 30
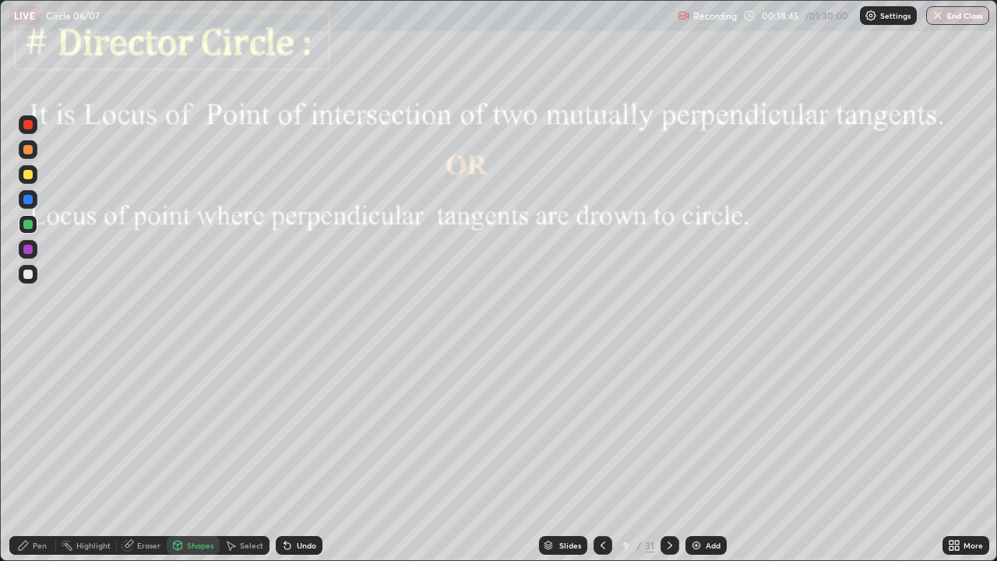
click at [29, 224] on div at bounding box center [27, 224] width 9 height 9
click at [245, 455] on div "Select" at bounding box center [251, 545] width 23 height 8
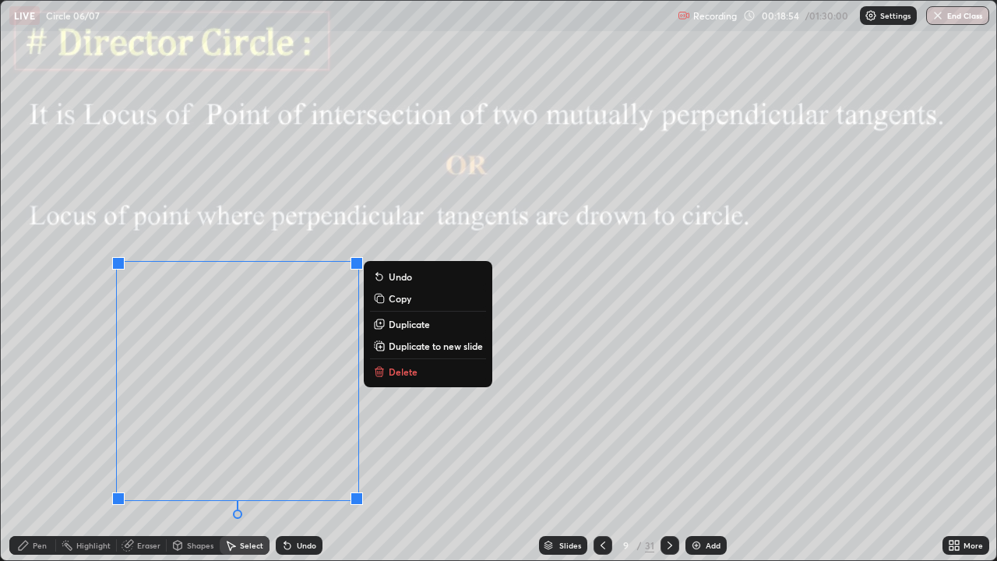
click at [49, 400] on div "0 ° Undo Copy Duplicate Duplicate to new slide Delete" at bounding box center [499, 280] width 996 height 559
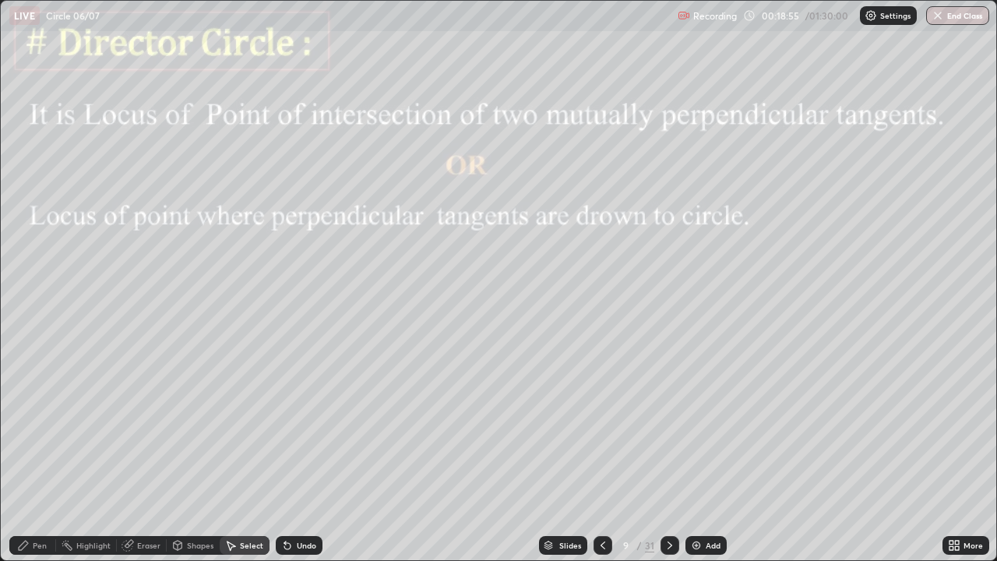
click at [32, 455] on div "Pen" at bounding box center [32, 545] width 47 height 19
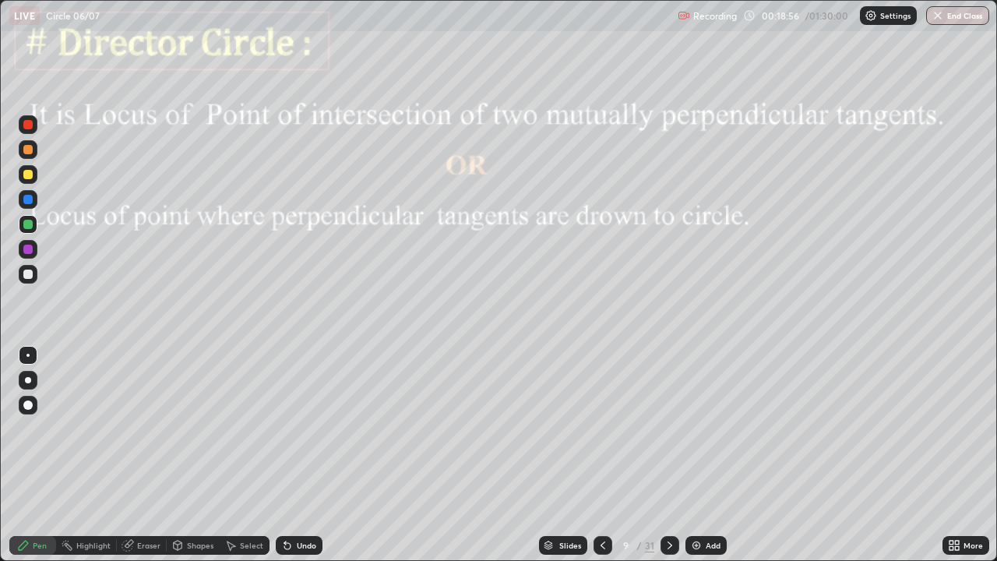
click at [26, 252] on div at bounding box center [27, 249] width 9 height 9
click at [28, 273] on div at bounding box center [27, 274] width 9 height 9
click at [668, 455] on icon at bounding box center [670, 545] width 12 height 12
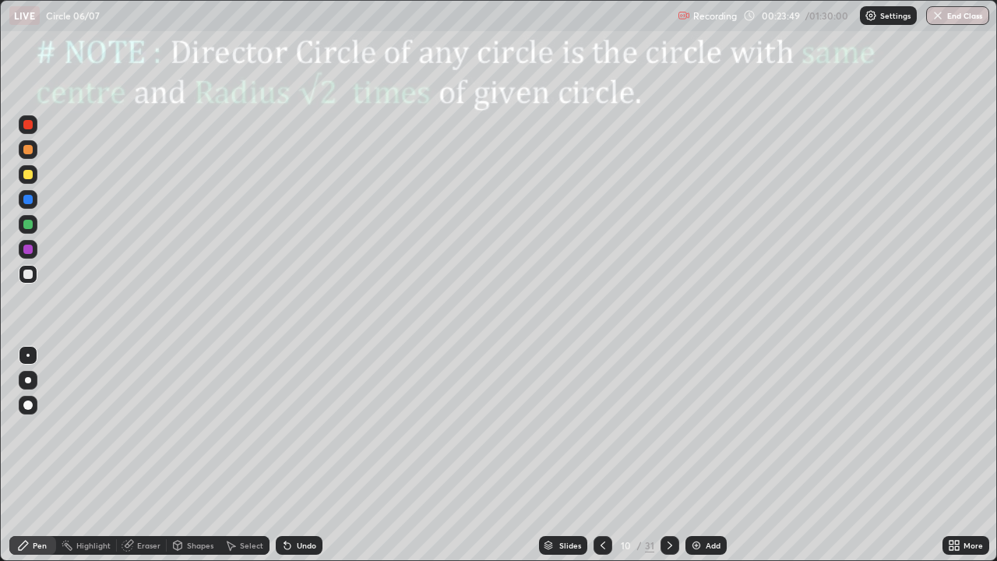
click at [668, 455] on icon at bounding box center [670, 545] width 12 height 12
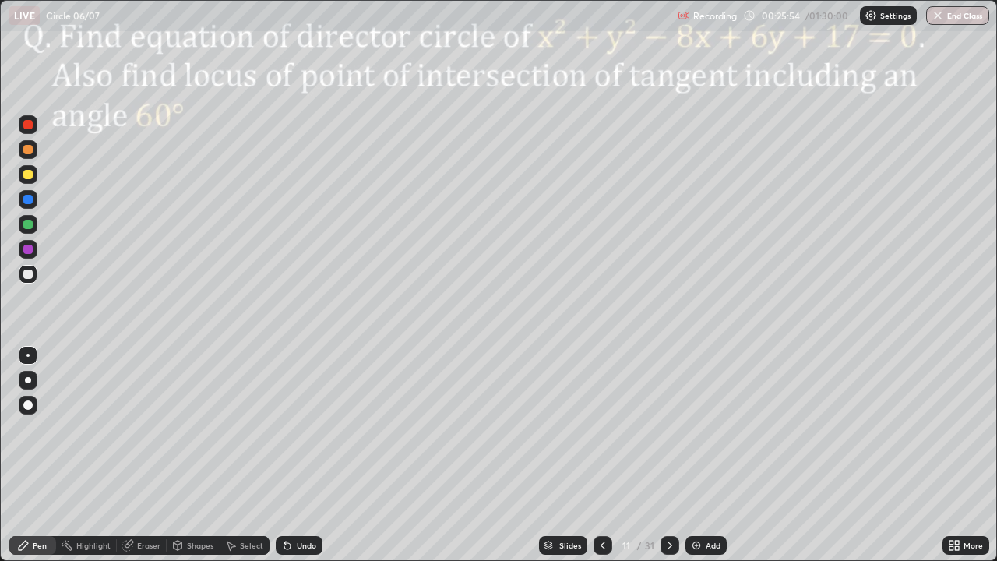
click at [23, 240] on div at bounding box center [28, 249] width 19 height 19
click at [307, 455] on div "Undo" at bounding box center [306, 545] width 19 height 8
click at [23, 153] on div at bounding box center [28, 149] width 19 height 19
click at [29, 252] on div at bounding box center [27, 249] width 9 height 9
click at [31, 153] on div at bounding box center [28, 149] width 19 height 19
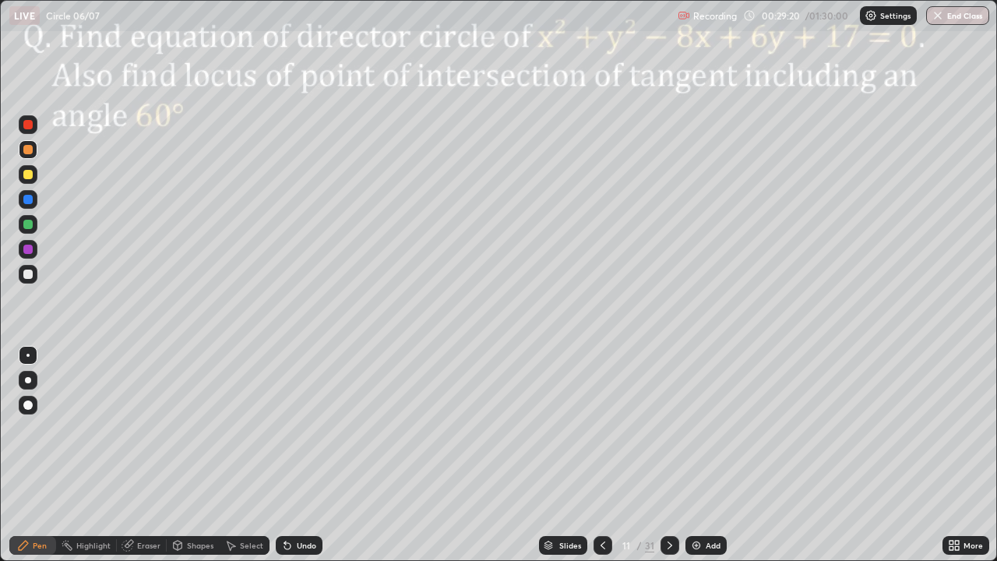
click at [668, 455] on icon at bounding box center [670, 545] width 12 height 12
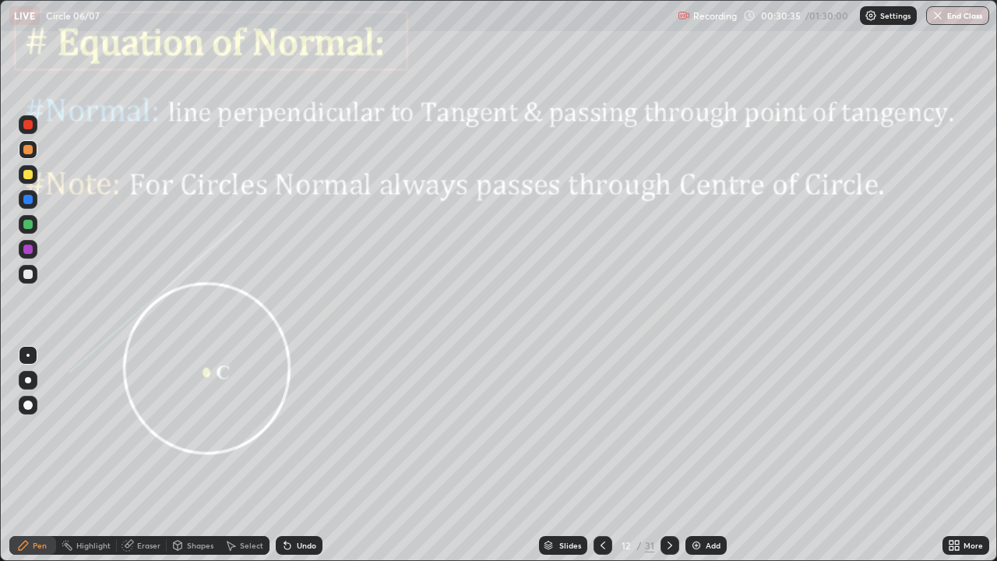
click at [199, 455] on div "Shapes" at bounding box center [200, 545] width 26 height 8
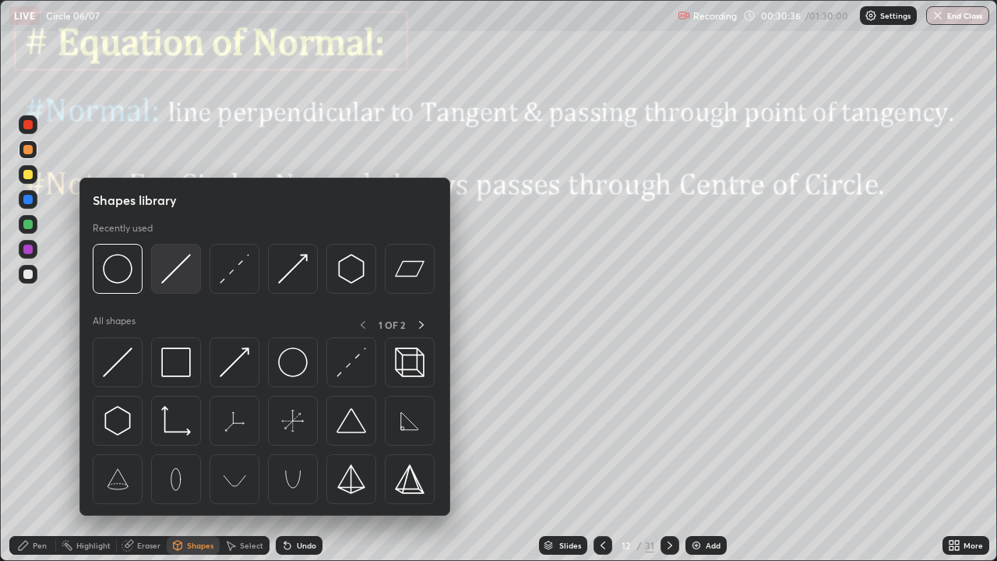
click at [169, 270] on img at bounding box center [176, 269] width 30 height 30
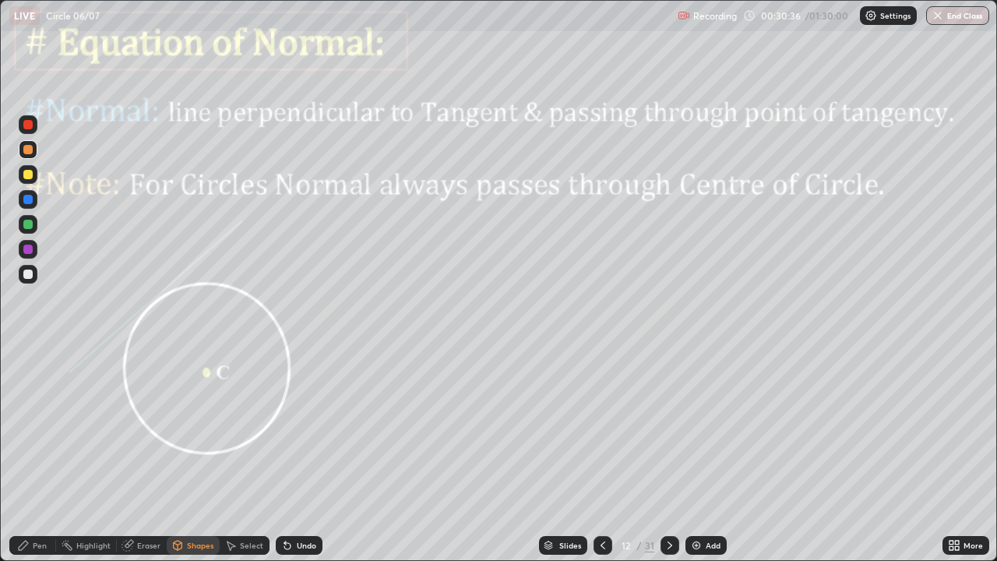
click at [32, 256] on div at bounding box center [28, 249] width 19 height 19
click at [45, 455] on div "Pen" at bounding box center [40, 545] width 14 height 8
click at [99, 455] on div "Highlight" at bounding box center [93, 545] width 34 height 8
click at [202, 455] on div "Shapes" at bounding box center [200, 545] width 26 height 8
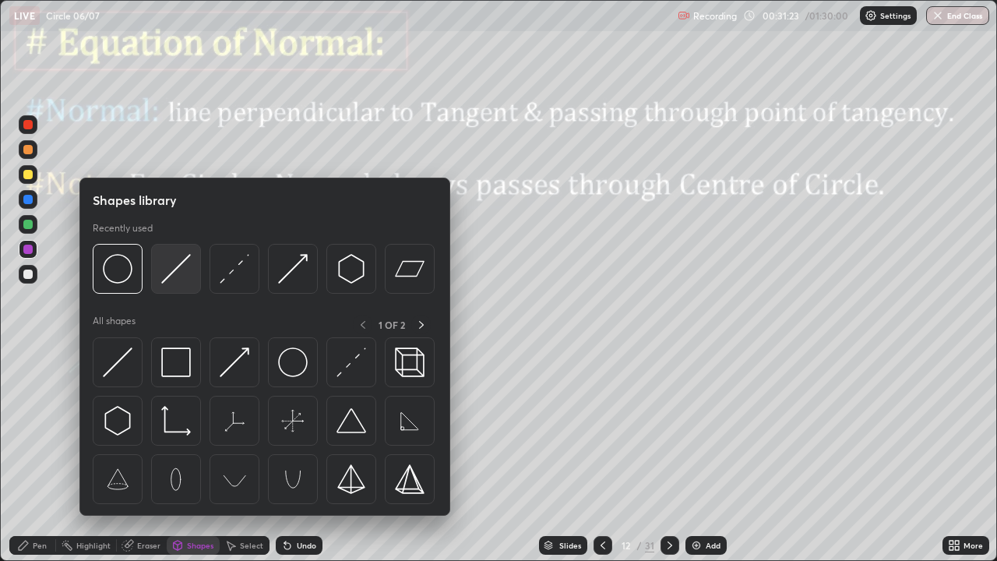
click at [169, 264] on img at bounding box center [176, 269] width 30 height 30
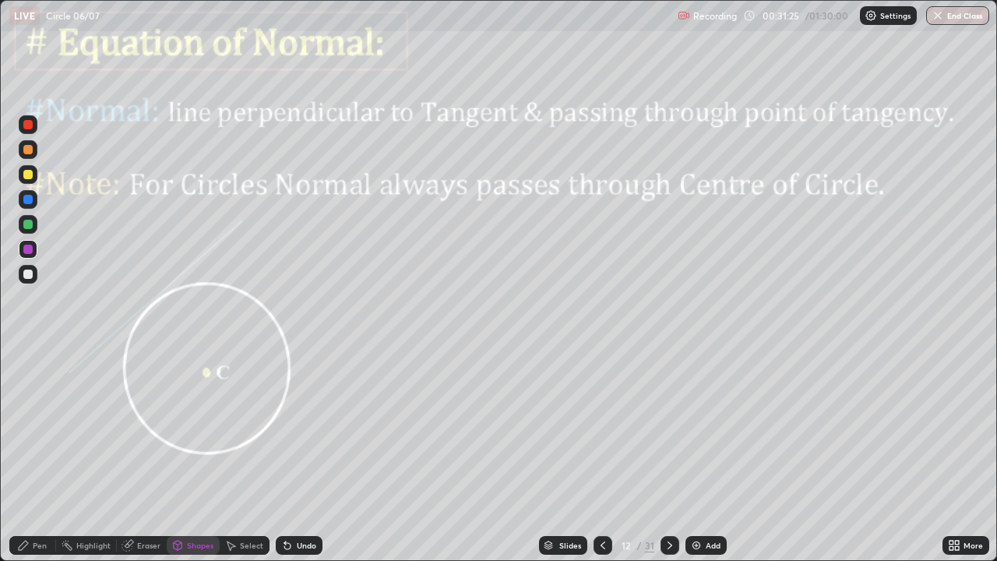
click at [28, 225] on div at bounding box center [27, 224] width 9 height 9
click at [290, 455] on div "Undo" at bounding box center [299, 545] width 47 height 19
click at [292, 455] on div "Undo" at bounding box center [299, 545] width 47 height 19
click at [43, 455] on div "Pen" at bounding box center [32, 545] width 47 height 19
click at [668, 455] on icon at bounding box center [670, 545] width 12 height 12
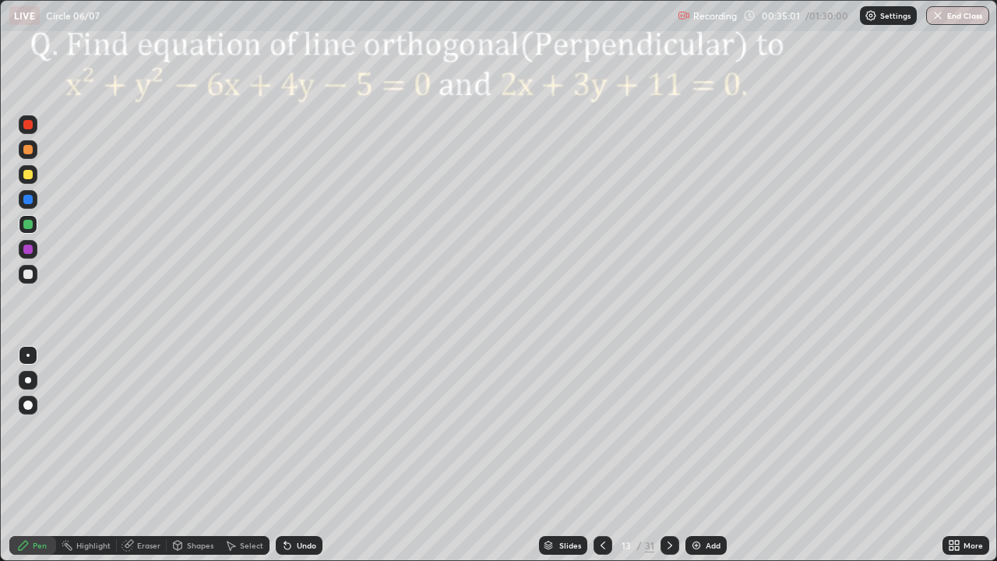
click at [196, 455] on div "Shapes" at bounding box center [193, 545] width 53 height 19
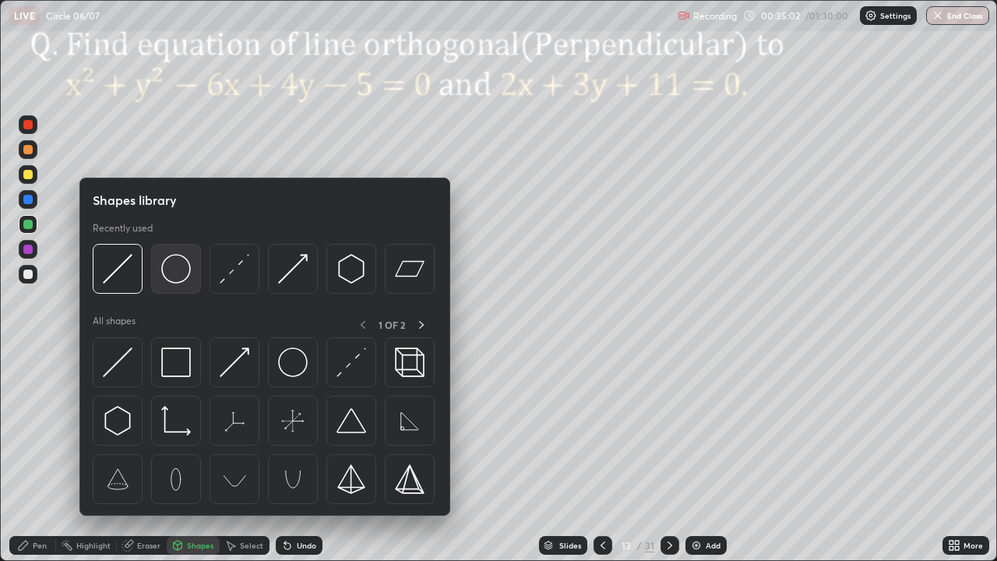
click at [174, 272] on img at bounding box center [176, 269] width 30 height 30
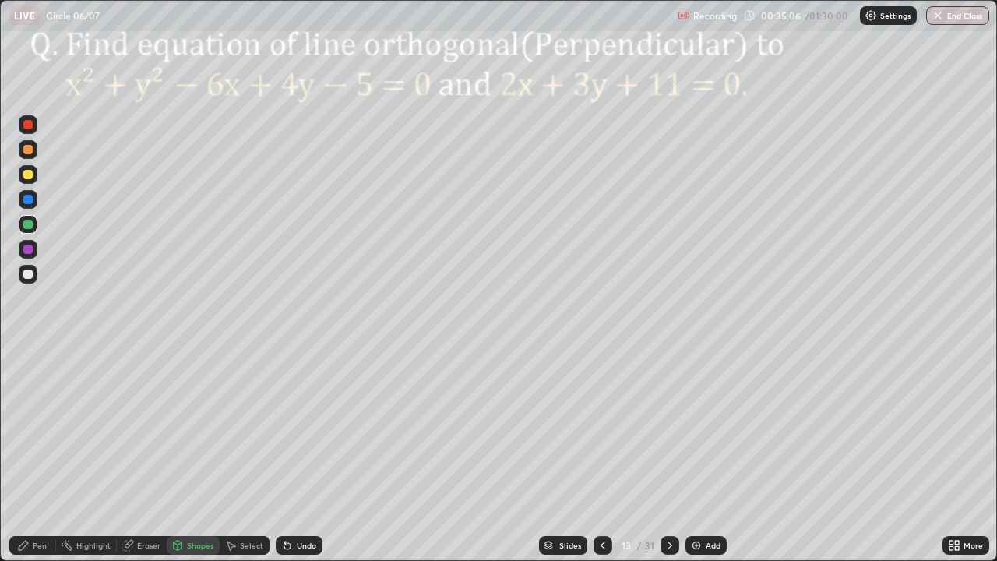
click at [30, 248] on div at bounding box center [27, 249] width 9 height 9
click at [297, 455] on div "Undo" at bounding box center [306, 545] width 19 height 8
click at [192, 455] on div "Shapes" at bounding box center [200, 545] width 26 height 8
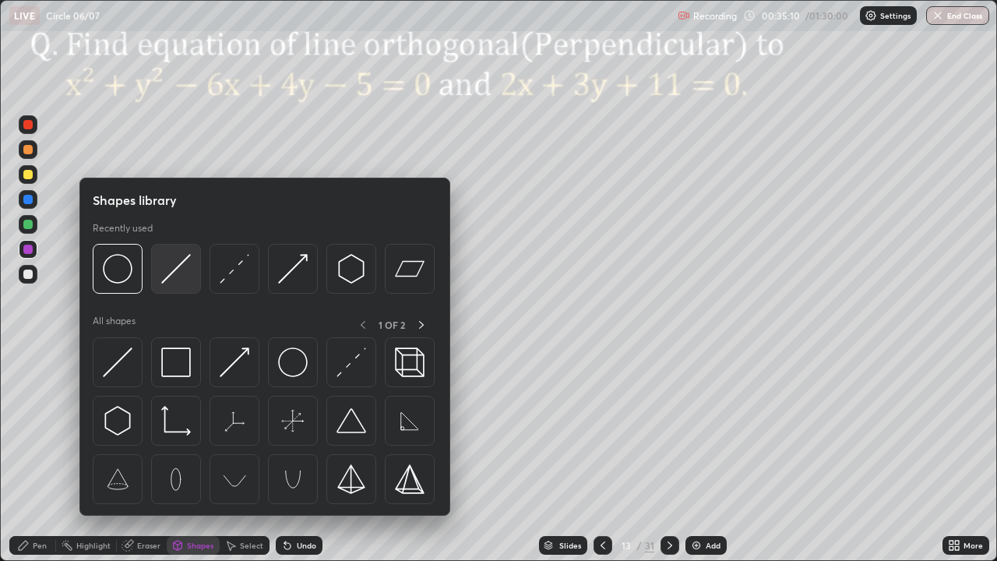
click at [172, 274] on img at bounding box center [176, 269] width 30 height 30
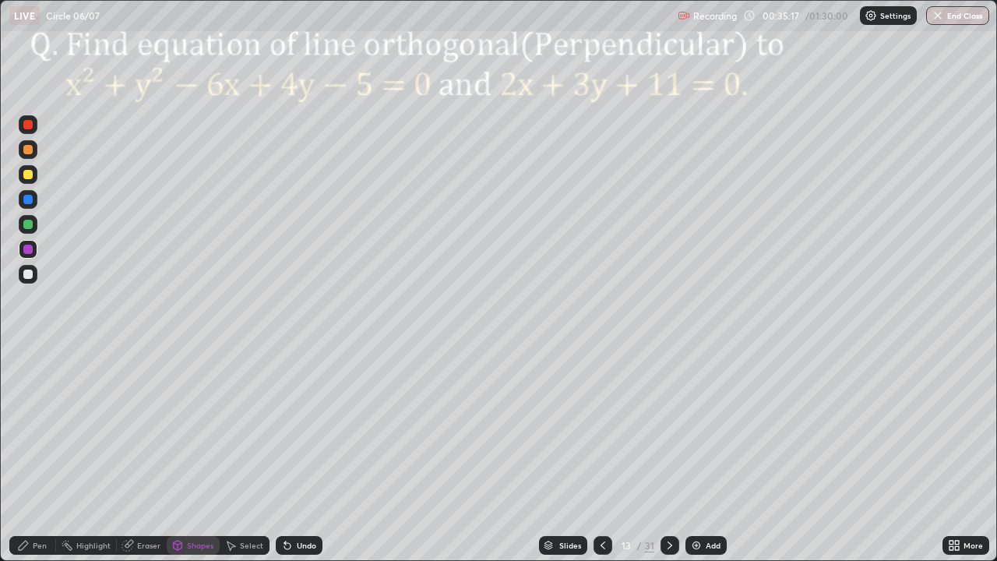
click at [298, 455] on div "Undo" at bounding box center [299, 545] width 47 height 19
click at [299, 455] on div "Undo" at bounding box center [306, 545] width 19 height 8
click at [299, 455] on div "Undo" at bounding box center [299, 545] width 47 height 19
click at [41, 455] on div "Pen" at bounding box center [32, 545] width 47 height 19
click at [30, 282] on div at bounding box center [28, 274] width 19 height 19
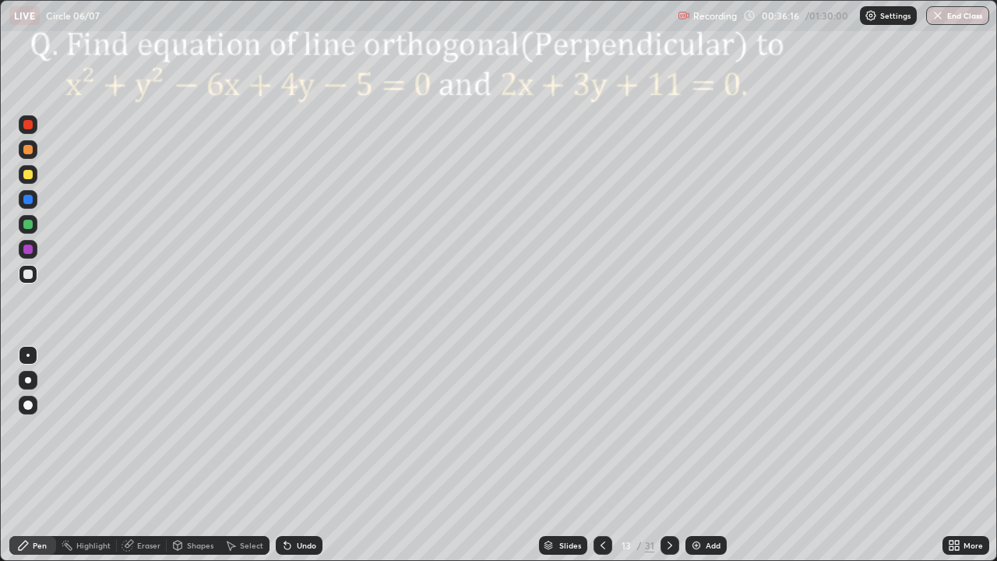
click at [20, 245] on div at bounding box center [28, 249] width 19 height 19
click at [187, 455] on div "Shapes" at bounding box center [193, 545] width 53 height 19
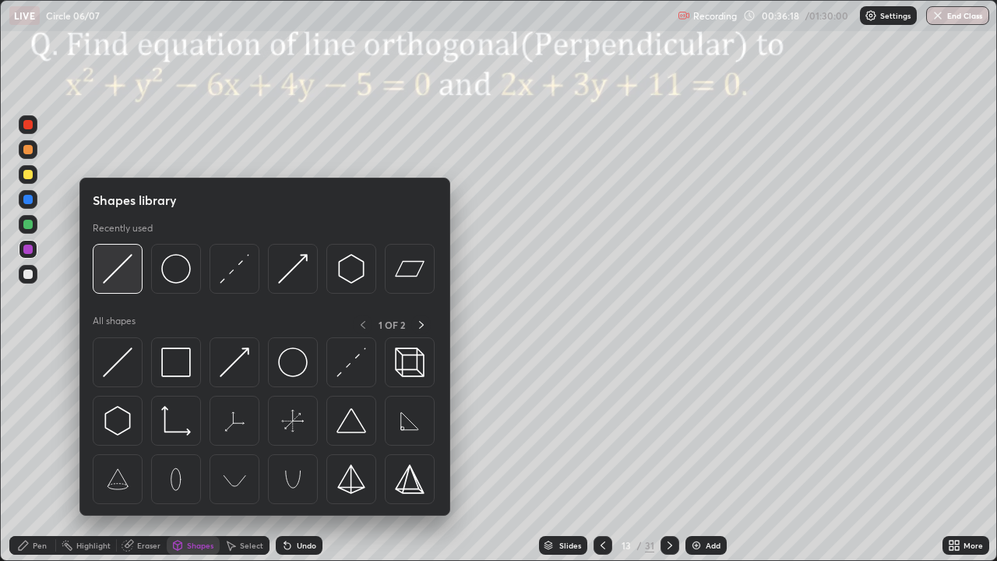
click at [120, 265] on img at bounding box center [118, 269] width 30 height 30
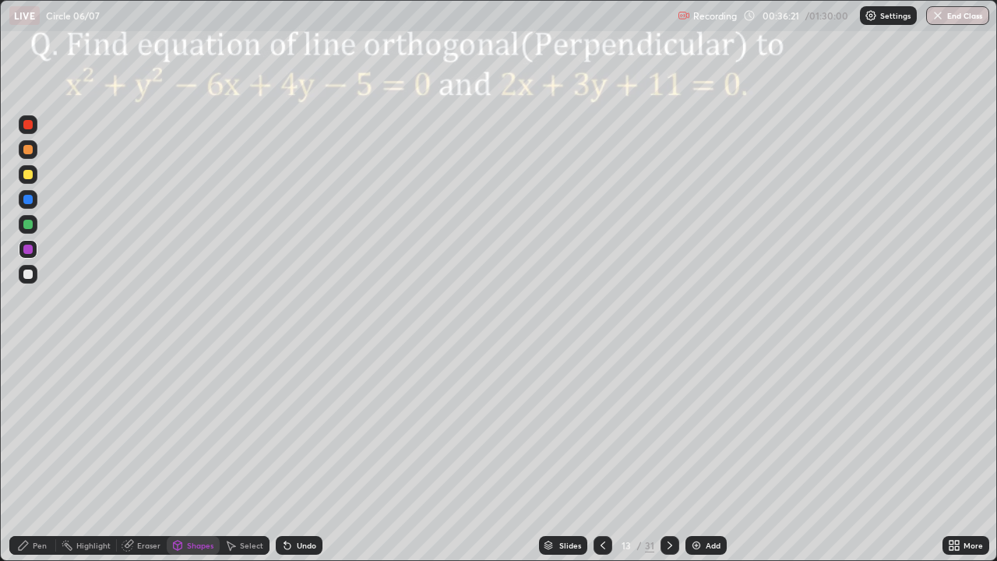
click at [29, 174] on div at bounding box center [27, 174] width 9 height 9
click at [40, 455] on div "Pen" at bounding box center [32, 545] width 47 height 19
click at [29, 276] on div at bounding box center [27, 274] width 9 height 9
click at [30, 180] on div at bounding box center [28, 174] width 19 height 19
click at [668, 455] on icon at bounding box center [670, 545] width 12 height 12
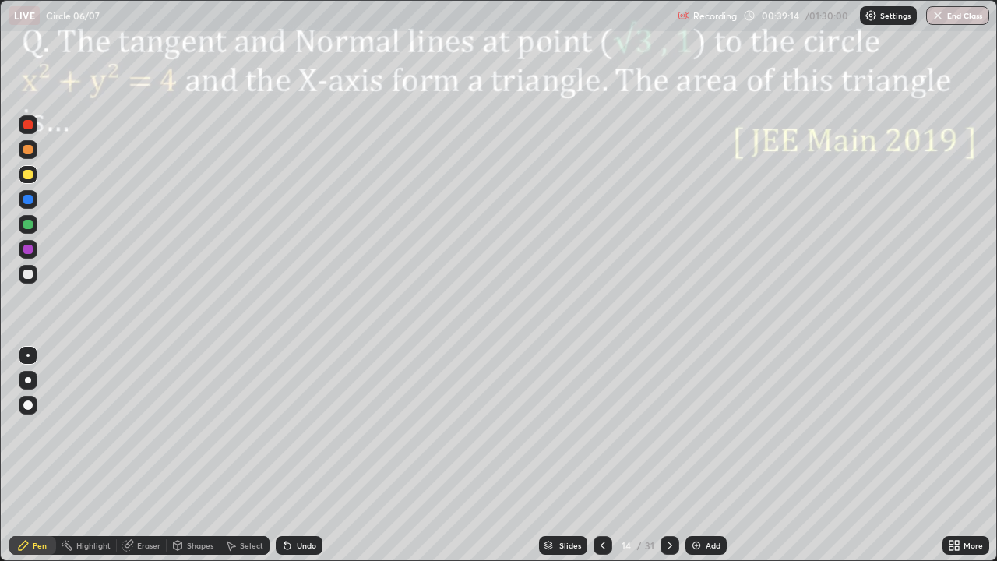
click at [675, 455] on div at bounding box center [670, 545] width 19 height 19
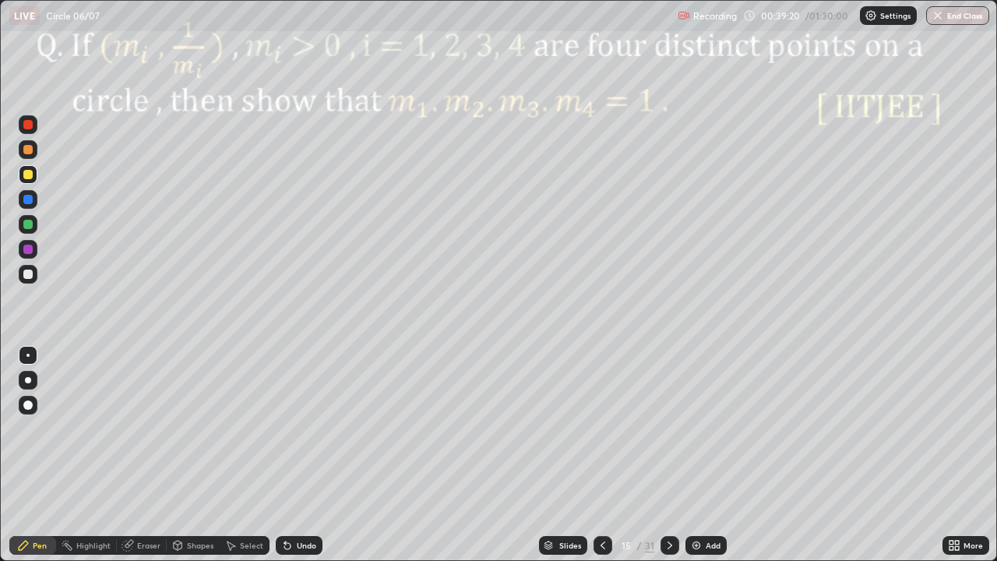
click at [671, 455] on icon at bounding box center [670, 545] width 12 height 12
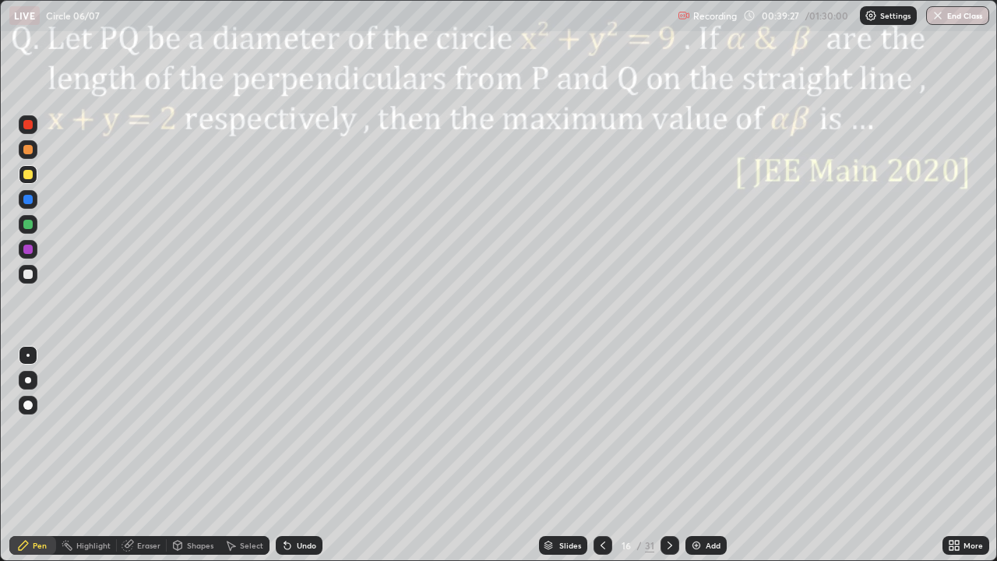
click at [670, 455] on div at bounding box center [670, 545] width 19 height 19
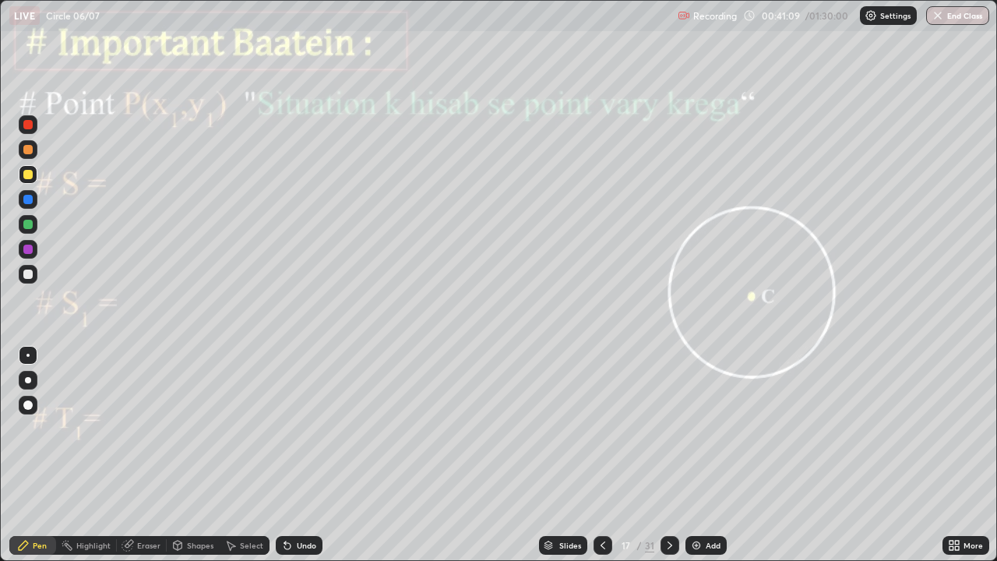
click at [26, 246] on div at bounding box center [27, 249] width 9 height 9
click at [308, 455] on div "Undo" at bounding box center [306, 545] width 19 height 8
click at [26, 252] on div at bounding box center [27, 249] width 9 height 9
click at [26, 227] on div at bounding box center [27, 224] width 9 height 9
click at [30, 273] on div at bounding box center [27, 274] width 9 height 9
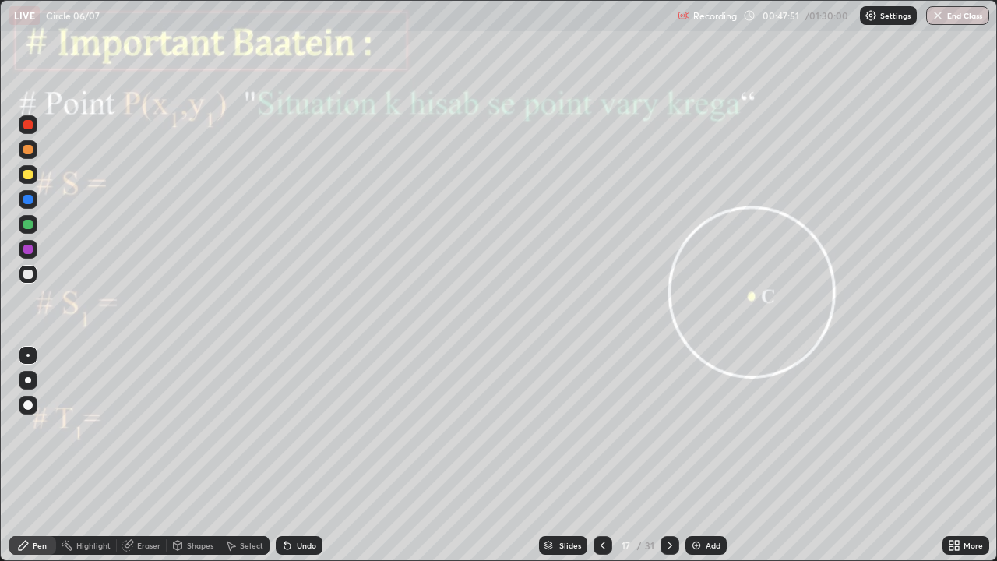
click at [668, 455] on icon at bounding box center [670, 545] width 12 height 12
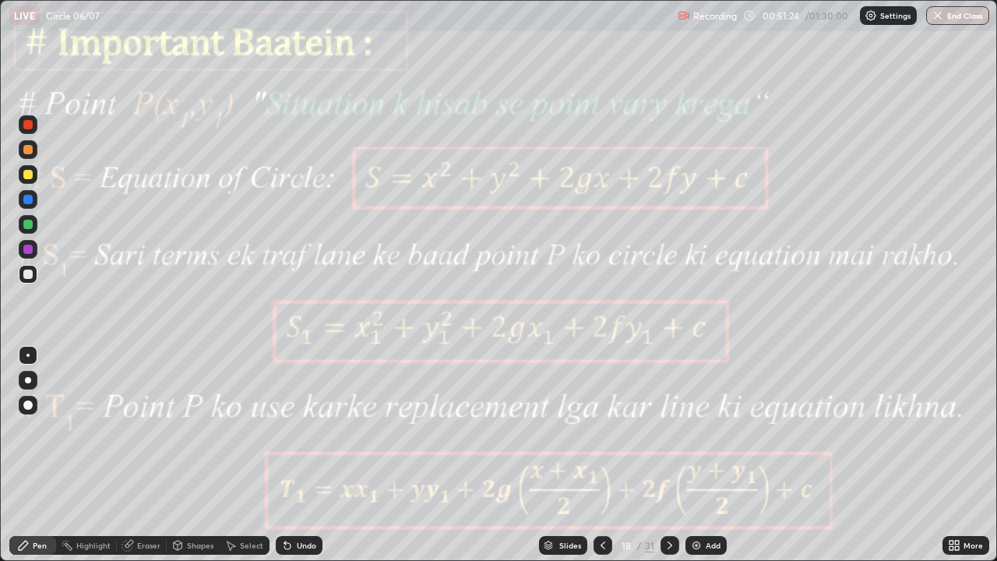
click at [668, 455] on icon at bounding box center [670, 545] width 12 height 12
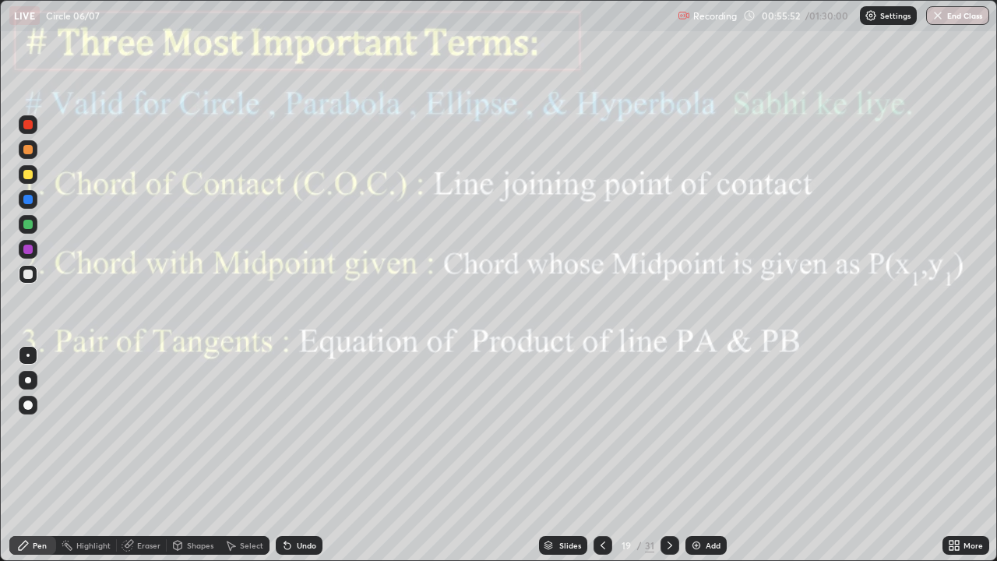
click at [668, 455] on icon at bounding box center [670, 545] width 12 height 12
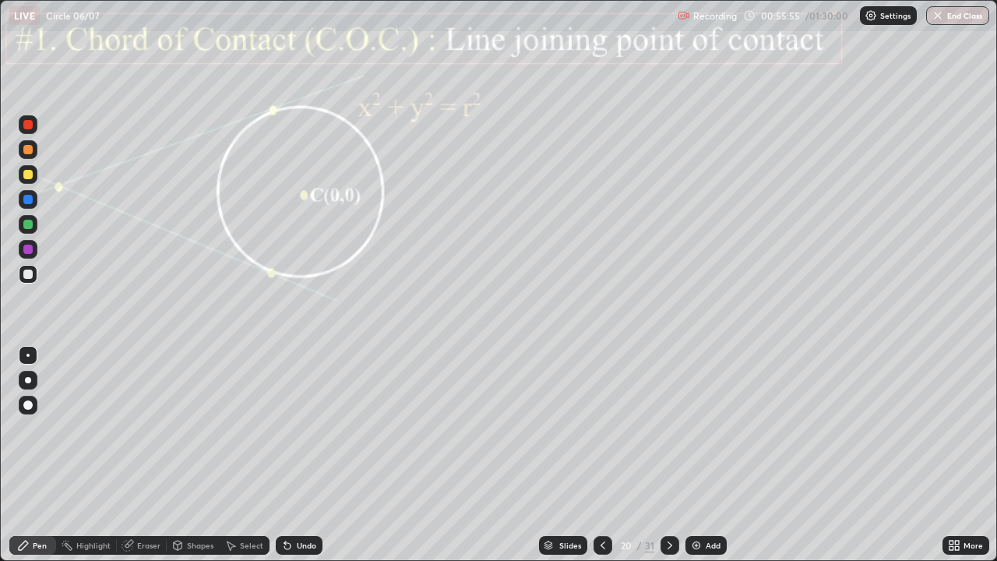
click at [26, 455] on div "Pen" at bounding box center [32, 545] width 47 height 19
click at [28, 248] on div at bounding box center [27, 249] width 9 height 9
click at [25, 248] on div at bounding box center [27, 249] width 9 height 9
click at [198, 455] on div "Shapes" at bounding box center [200, 545] width 26 height 8
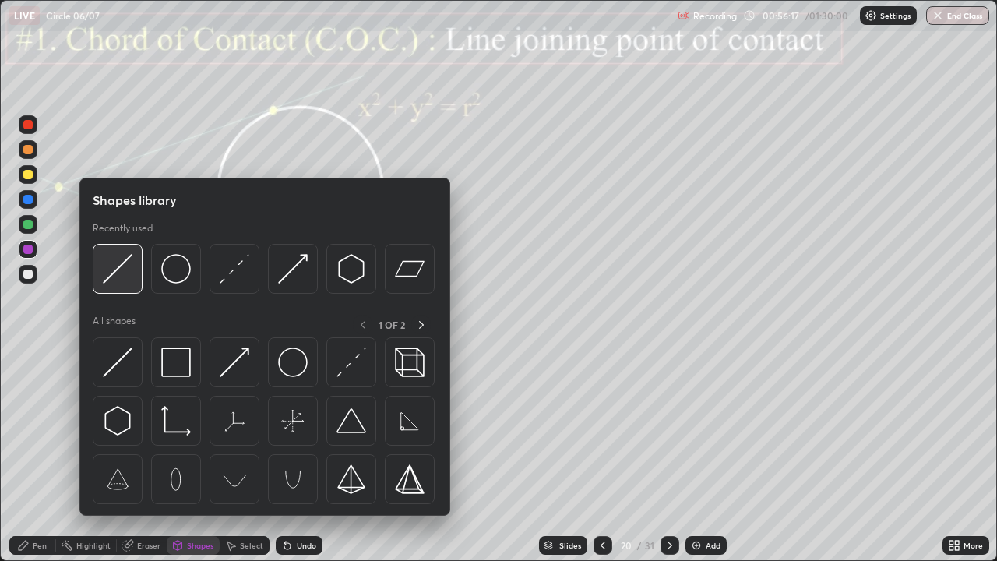
click at [132, 255] on img at bounding box center [118, 269] width 30 height 30
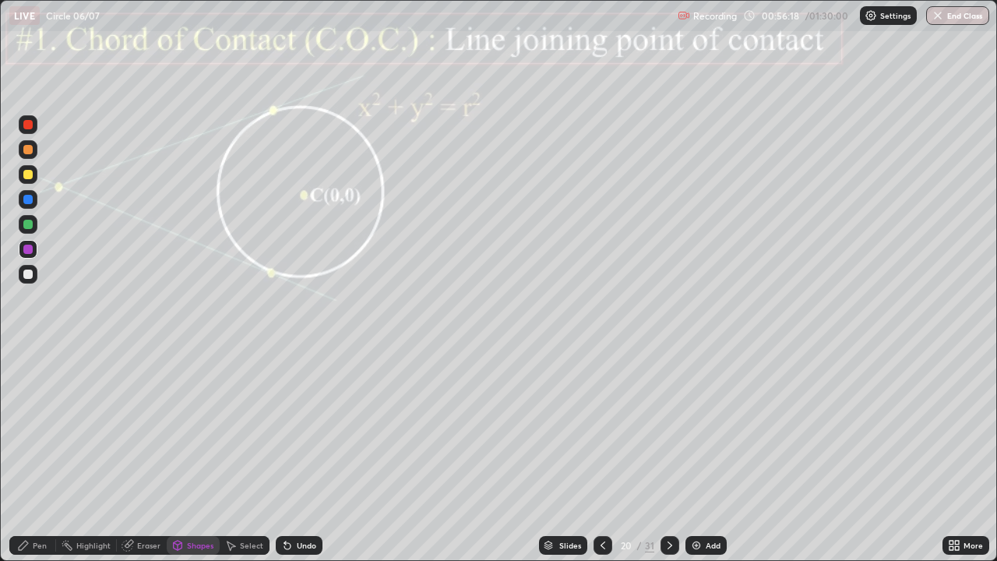
click at [29, 224] on div at bounding box center [27, 224] width 9 height 9
click at [298, 455] on div "Undo" at bounding box center [299, 545] width 47 height 19
click at [39, 455] on div "Pen" at bounding box center [40, 545] width 14 height 8
click at [21, 252] on div at bounding box center [28, 249] width 19 height 19
click at [301, 455] on div "Undo" at bounding box center [299, 545] width 47 height 19
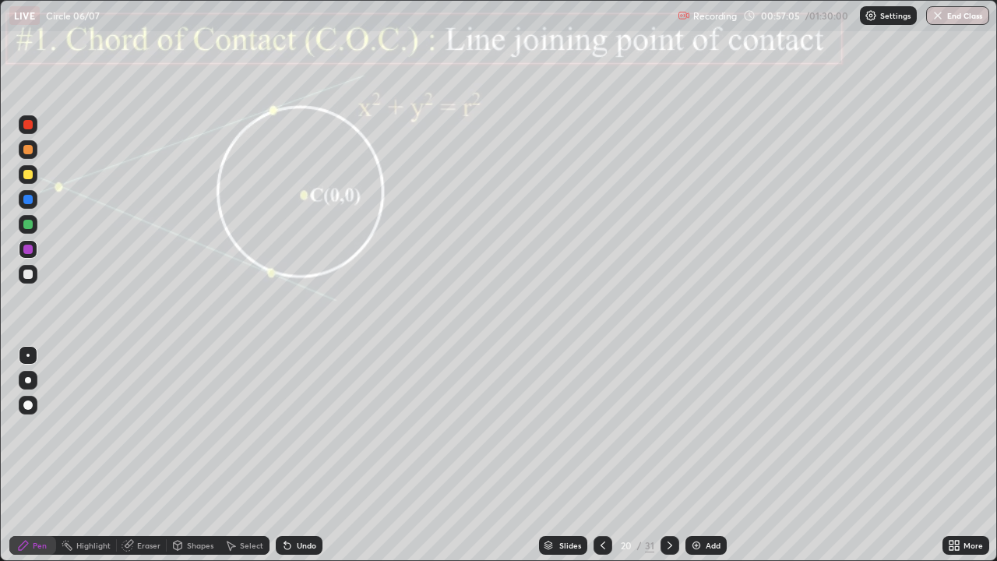
click at [33, 225] on div at bounding box center [28, 224] width 19 height 19
click at [24, 171] on div at bounding box center [27, 174] width 9 height 9
click at [28, 199] on div at bounding box center [27, 199] width 9 height 9
click at [199, 455] on div "Shapes" at bounding box center [200, 545] width 26 height 8
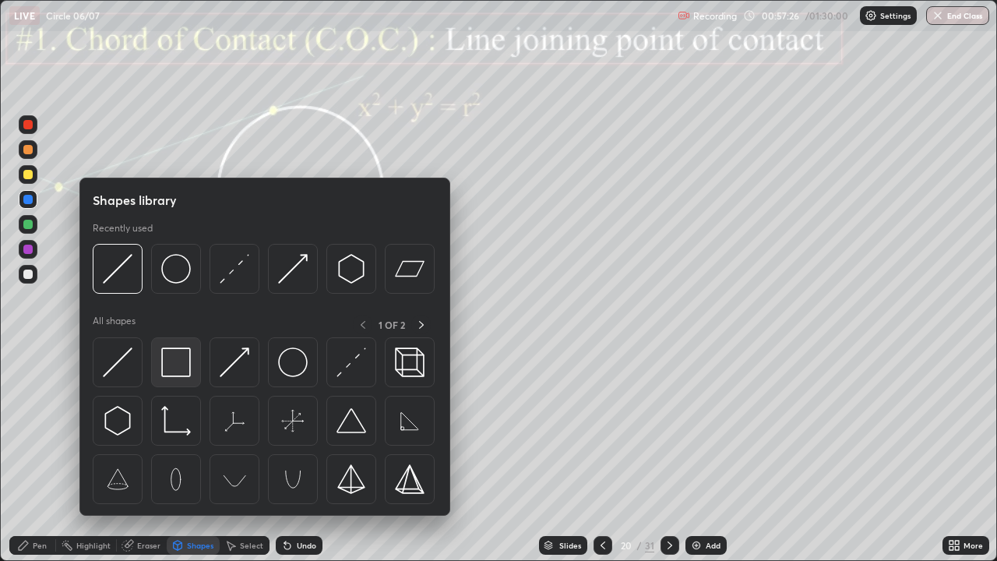
click at [174, 364] on img at bounding box center [176, 362] width 30 height 30
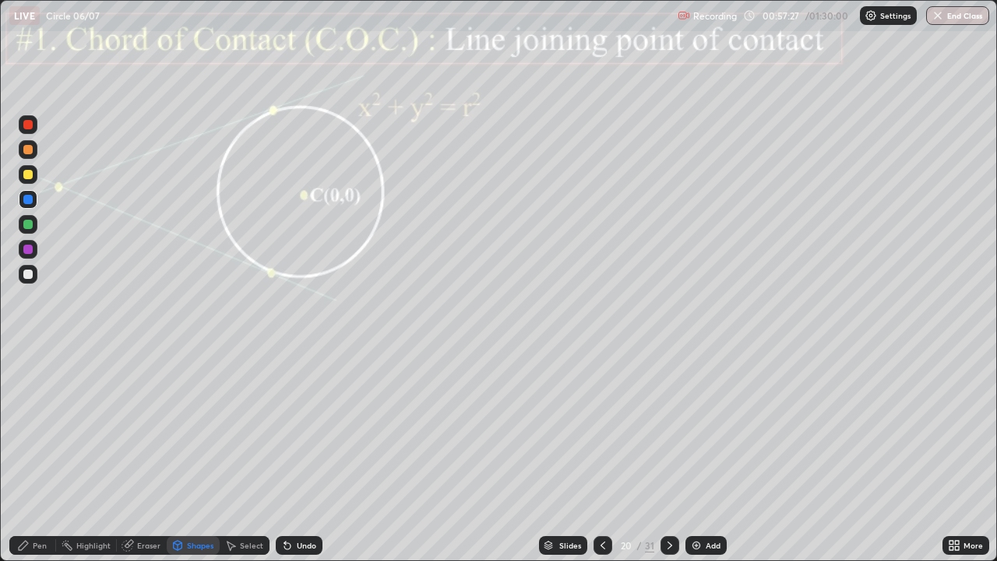
click at [30, 128] on div at bounding box center [27, 124] width 9 height 9
click at [674, 455] on icon at bounding box center [670, 545] width 12 height 12
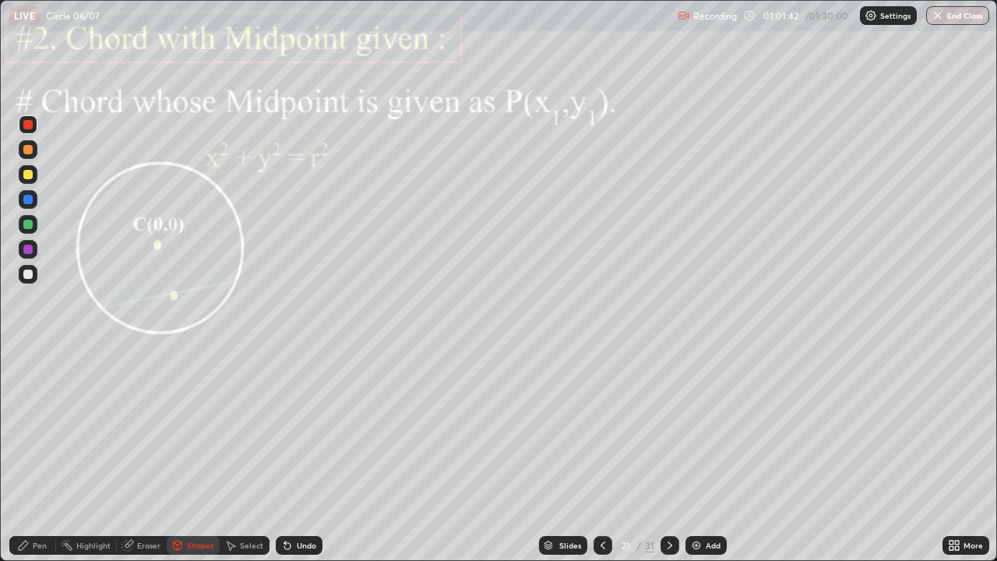
click at [23, 455] on icon at bounding box center [23, 545] width 9 height 9
click at [196, 455] on div "Shapes" at bounding box center [200, 545] width 26 height 8
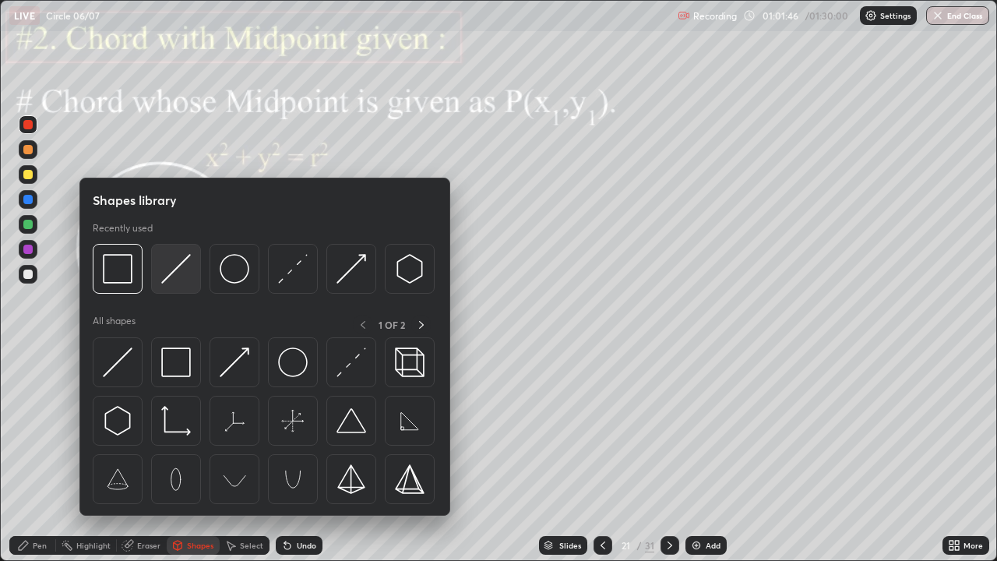
click at [170, 270] on img at bounding box center [176, 269] width 30 height 30
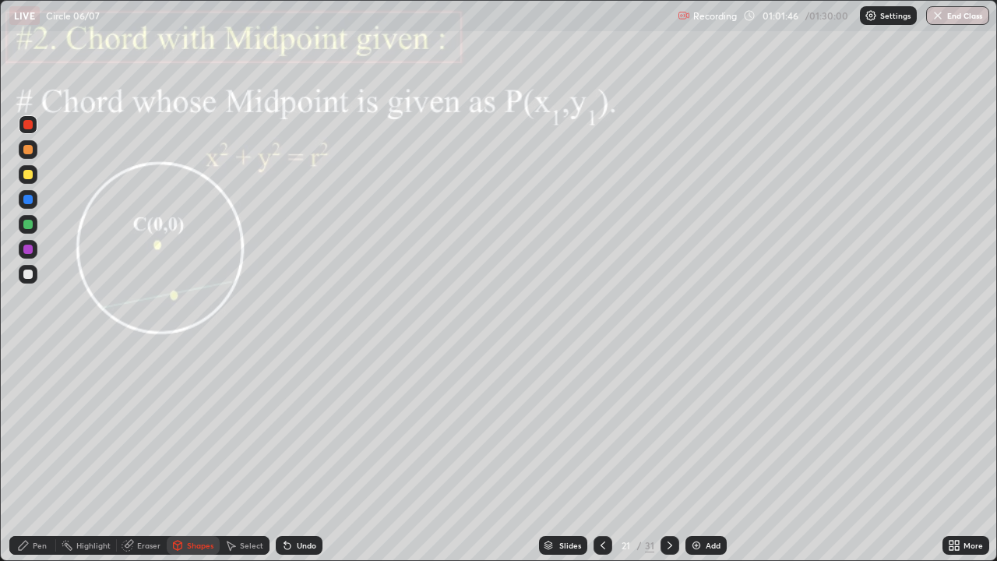
click at [34, 455] on div "Pen" at bounding box center [32, 545] width 47 height 19
click at [28, 355] on div at bounding box center [27, 355] width 3 height 3
click at [27, 253] on div at bounding box center [27, 249] width 9 height 9
click at [28, 197] on div at bounding box center [27, 199] width 9 height 9
click at [29, 249] on div at bounding box center [27, 249] width 9 height 9
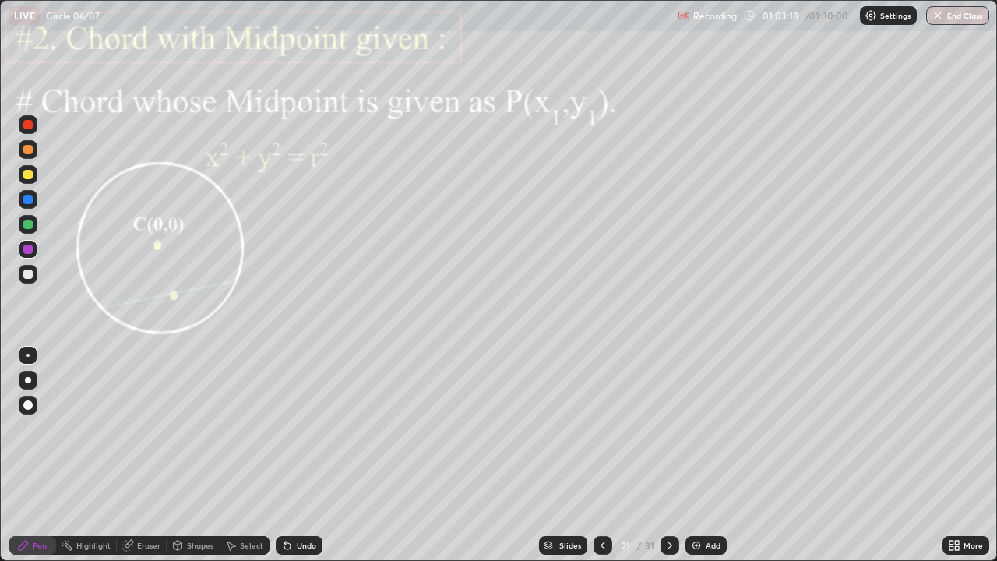
click at [668, 455] on icon at bounding box center [670, 545] width 12 height 12
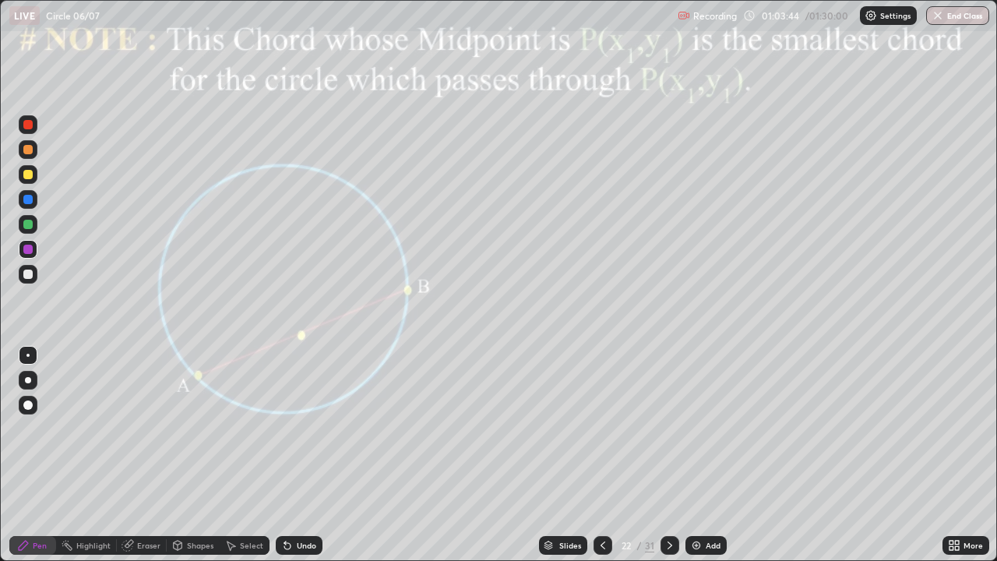
click at [196, 455] on div "Shapes" at bounding box center [200, 545] width 26 height 8
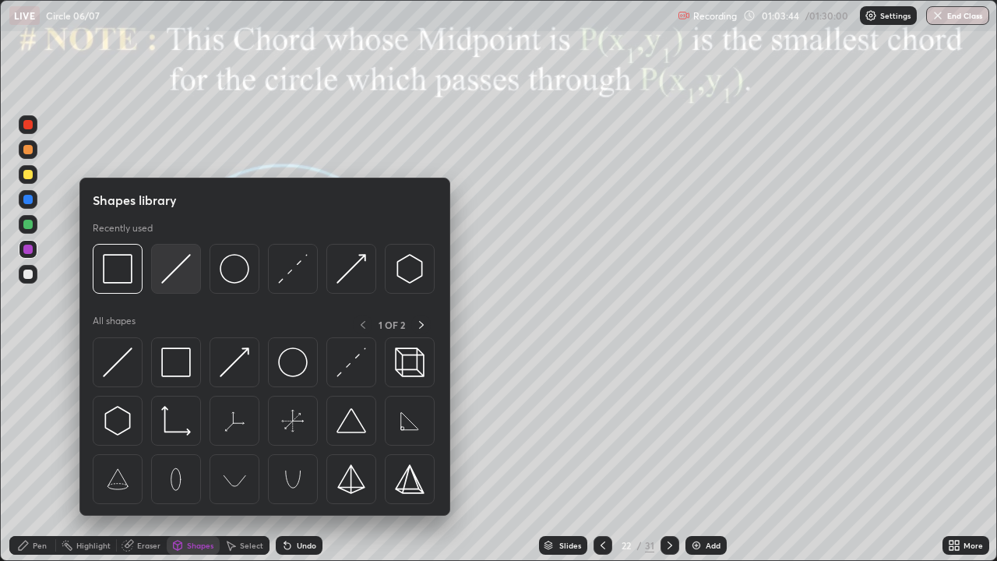
click at [174, 277] on img at bounding box center [176, 269] width 30 height 30
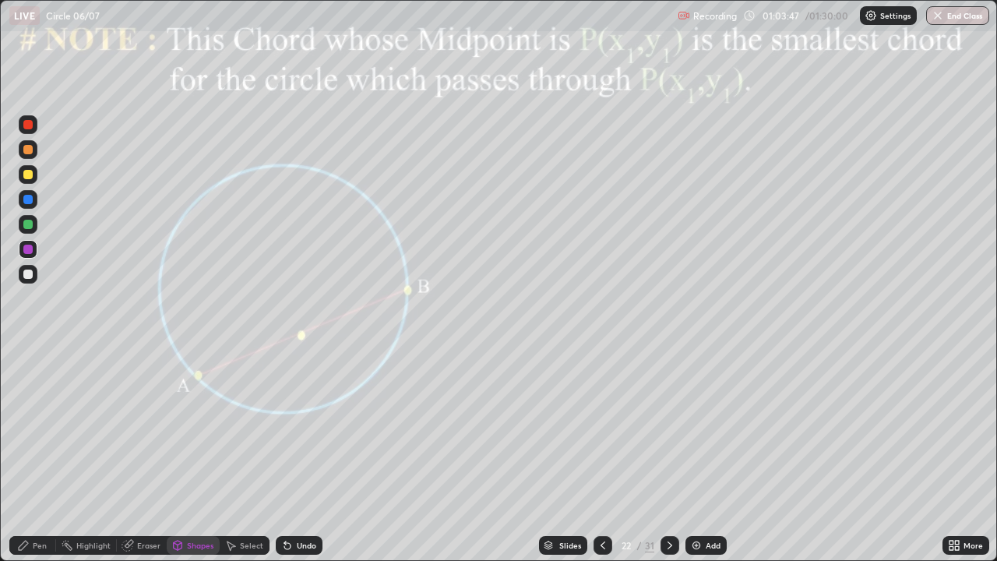
click at [297, 455] on div "Undo" at bounding box center [306, 545] width 19 height 8
click at [28, 225] on div at bounding box center [27, 224] width 9 height 9
click at [668, 455] on icon at bounding box center [670, 545] width 12 height 12
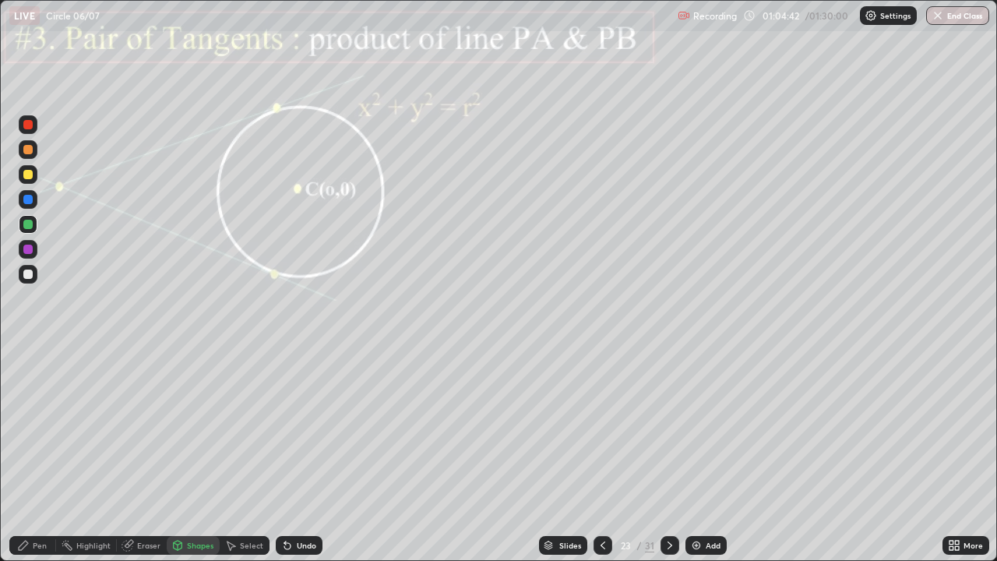
click at [42, 455] on div "Pen" at bounding box center [40, 545] width 14 height 8
click at [26, 249] on div at bounding box center [27, 249] width 9 height 9
click at [45, 455] on div "Pen" at bounding box center [32, 545] width 47 height 19
click at [297, 455] on div "Undo" at bounding box center [299, 545] width 47 height 19
click at [24, 200] on div at bounding box center [27, 199] width 9 height 9
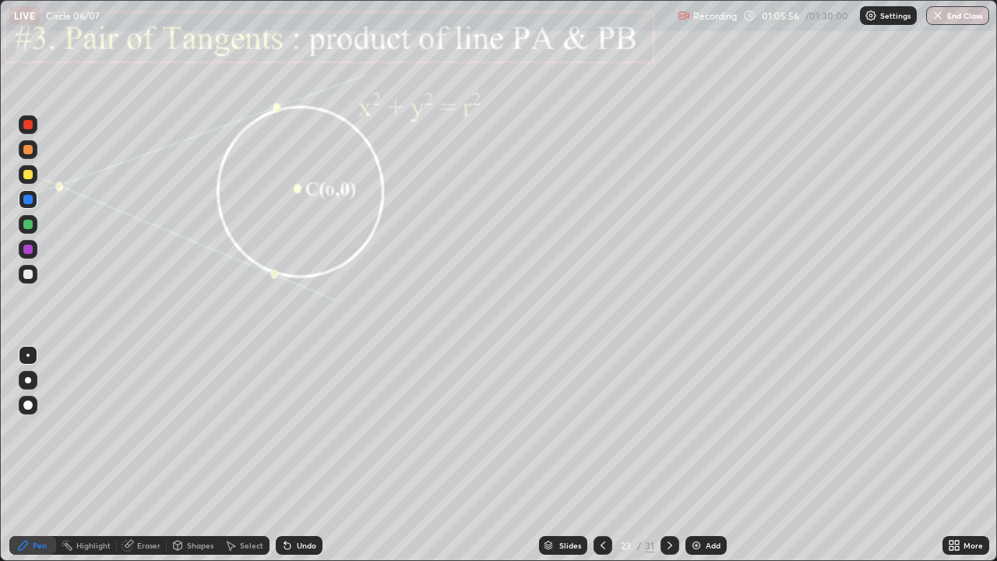
click at [193, 455] on div "Shapes" at bounding box center [200, 545] width 26 height 8
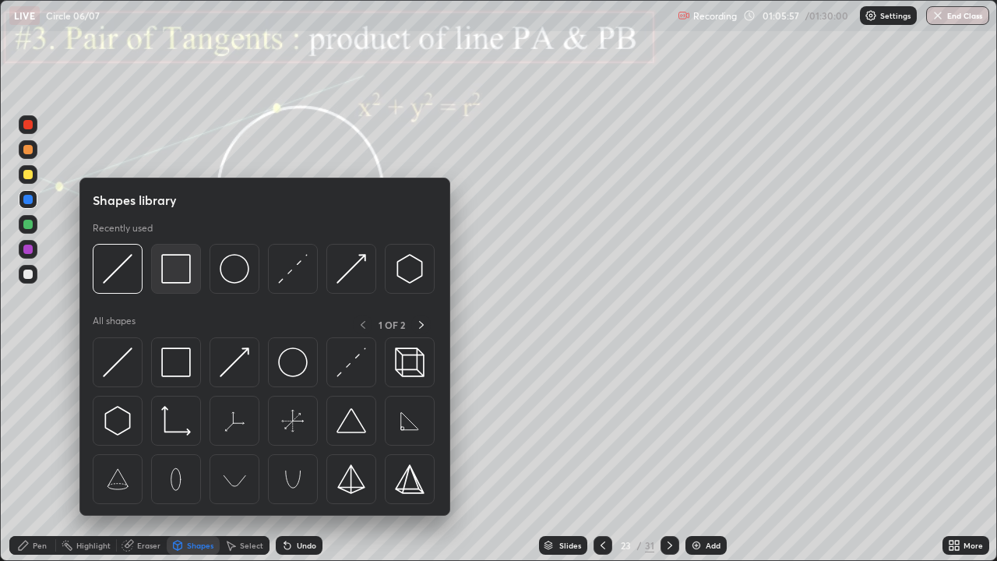
click at [168, 272] on img at bounding box center [176, 269] width 30 height 30
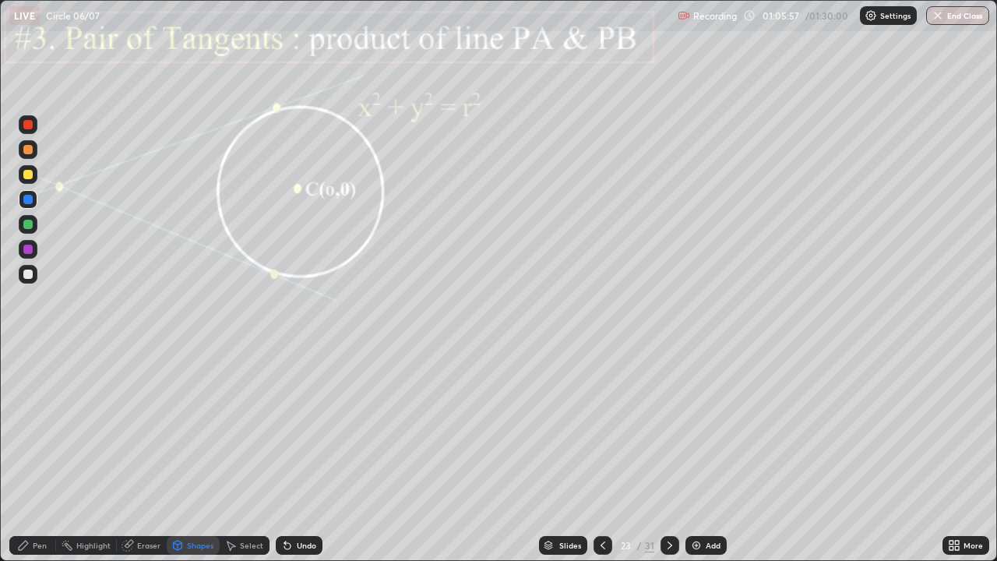
click at [29, 225] on div at bounding box center [27, 224] width 9 height 9
click at [668, 455] on icon at bounding box center [670, 545] width 12 height 12
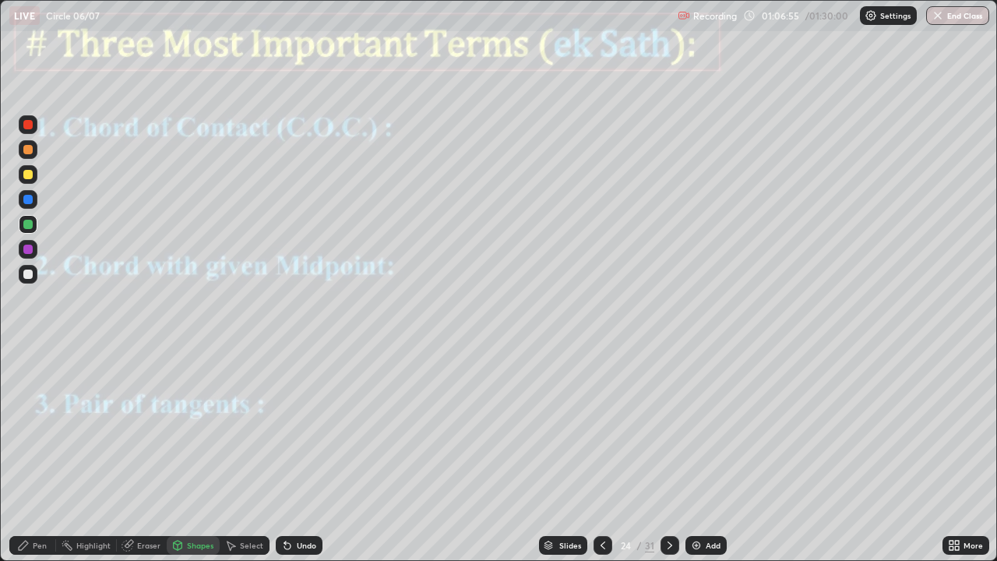
click at [38, 455] on div "Pen" at bounding box center [32, 545] width 47 height 19
click at [668, 455] on icon at bounding box center [670, 545] width 12 height 12
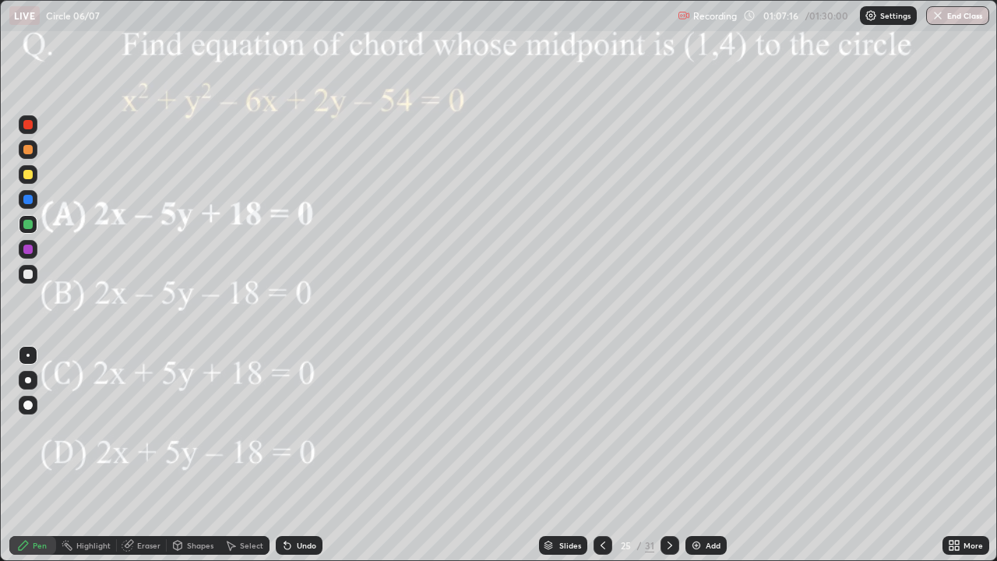
click at [671, 455] on icon at bounding box center [670, 545] width 12 height 12
click at [668, 455] on icon at bounding box center [670, 545] width 12 height 12
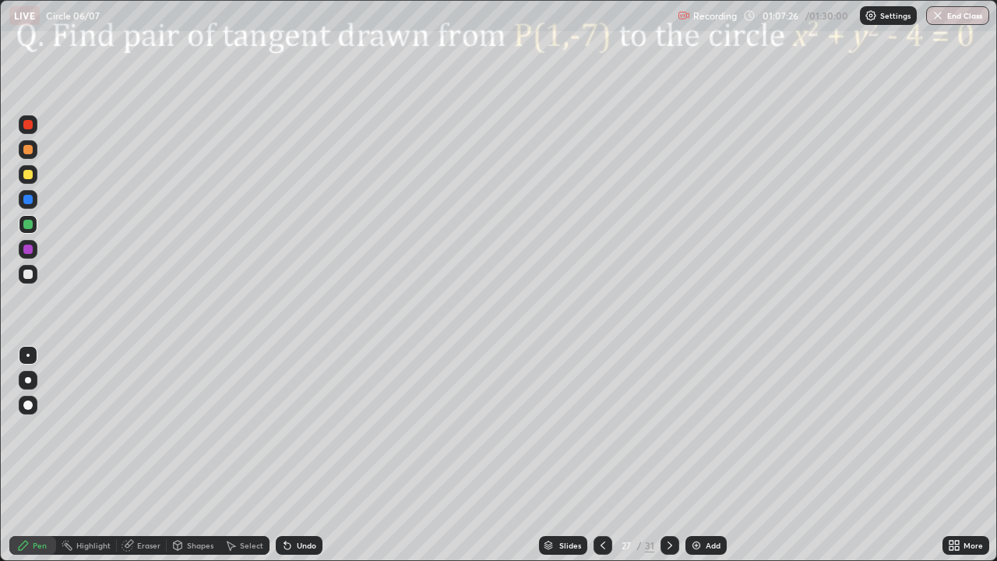
click at [668, 455] on icon at bounding box center [670, 545] width 12 height 12
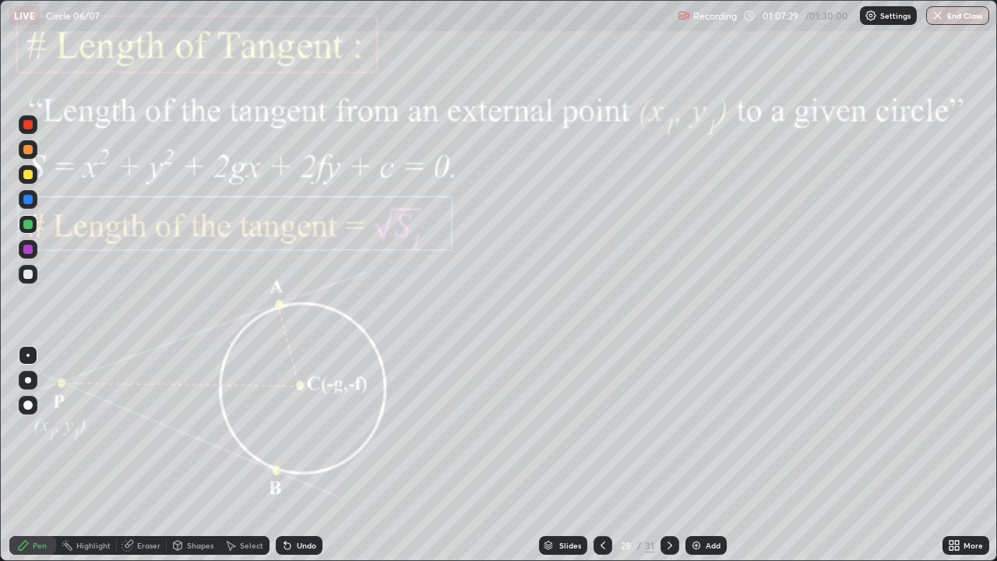
click at [601, 455] on icon at bounding box center [603, 545] width 12 height 12
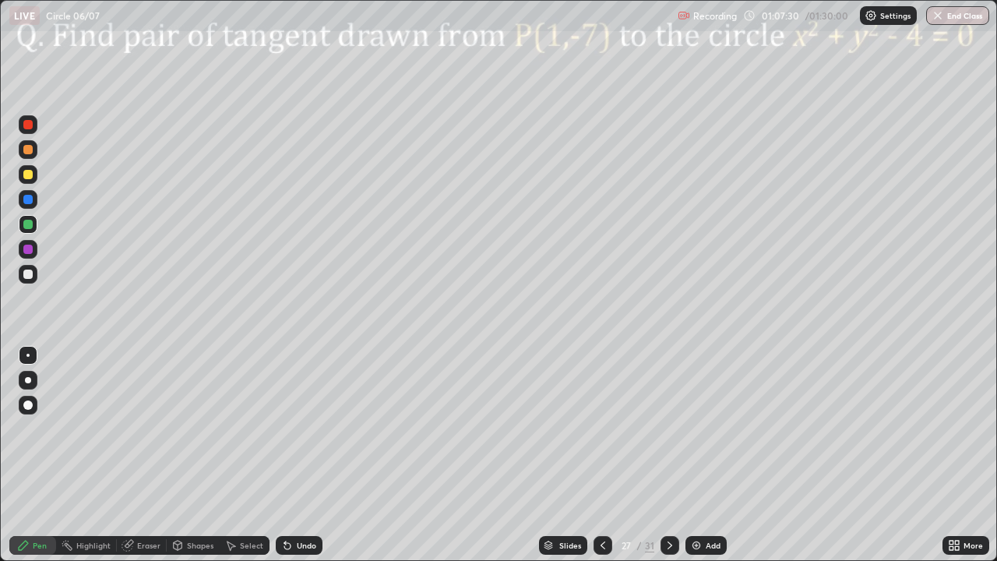
click at [601, 455] on icon at bounding box center [603, 545] width 12 height 12
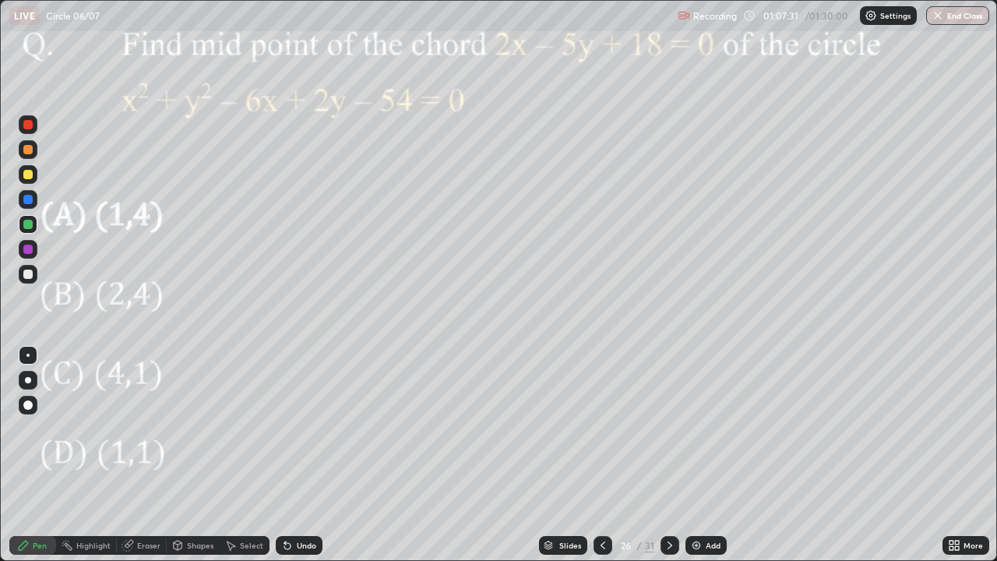
click at [603, 455] on icon at bounding box center [603, 545] width 12 height 12
click at [604, 455] on div at bounding box center [603, 545] width 19 height 19
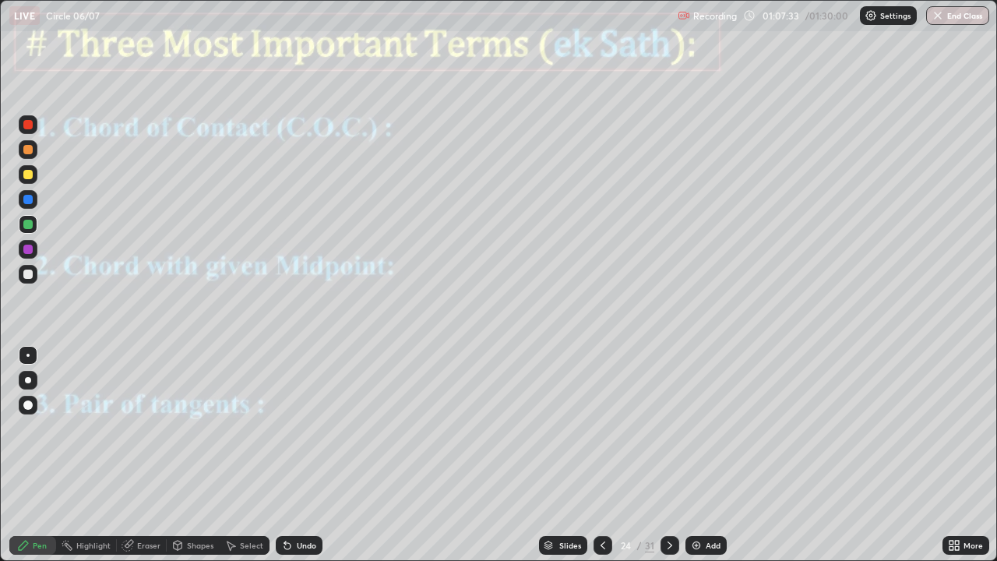
click at [668, 455] on icon at bounding box center [670, 545] width 12 height 12
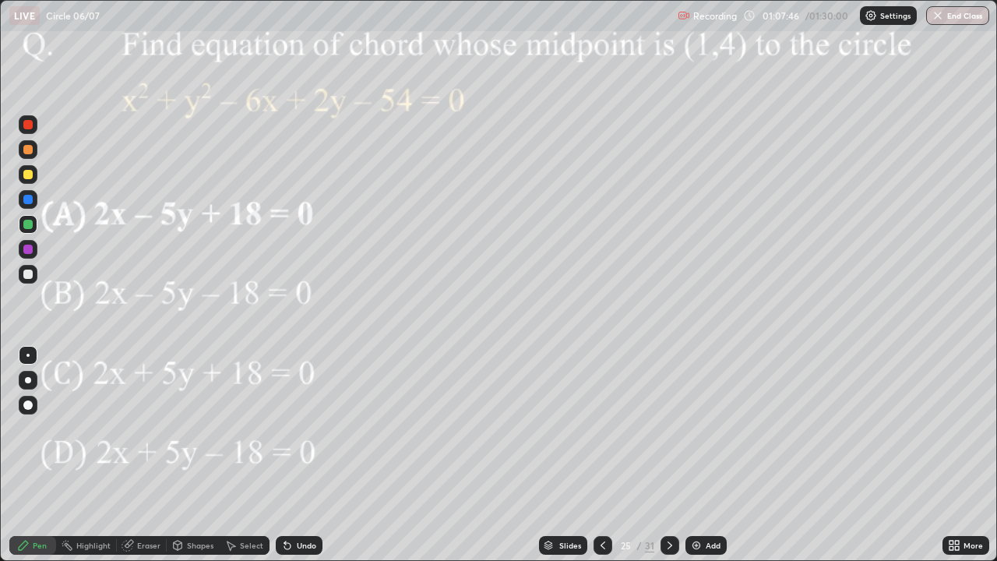
click at [957, 455] on icon at bounding box center [957, 543] width 4 height 4
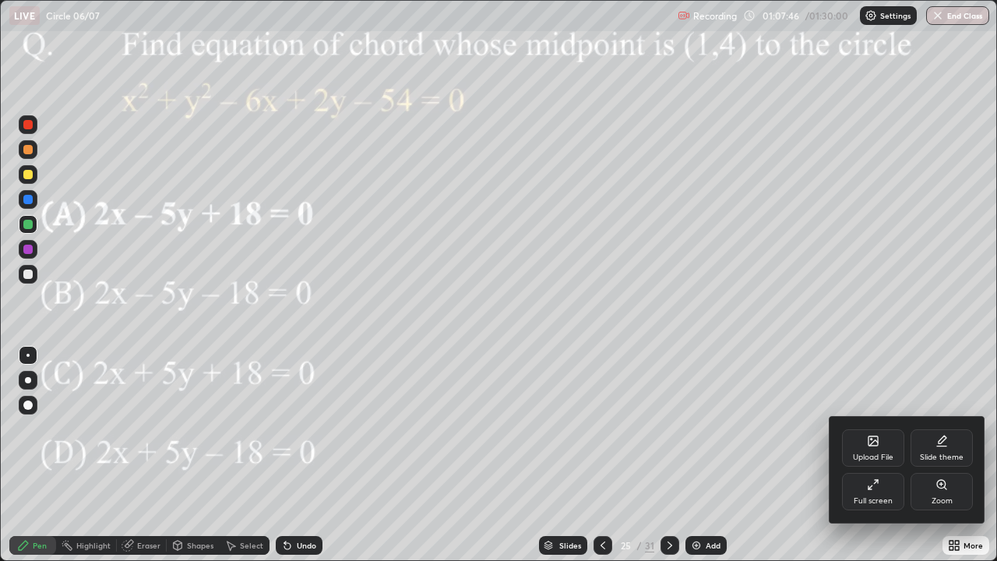
click at [872, 455] on div "Full screen" at bounding box center [873, 491] width 62 height 37
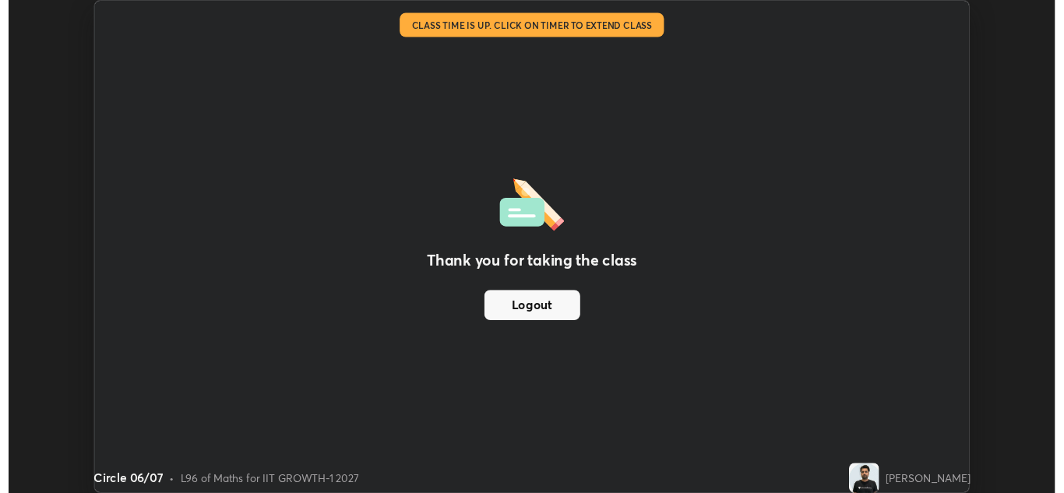
scroll to position [493, 1064]
